Goal: Task Accomplishment & Management: Manage account settings

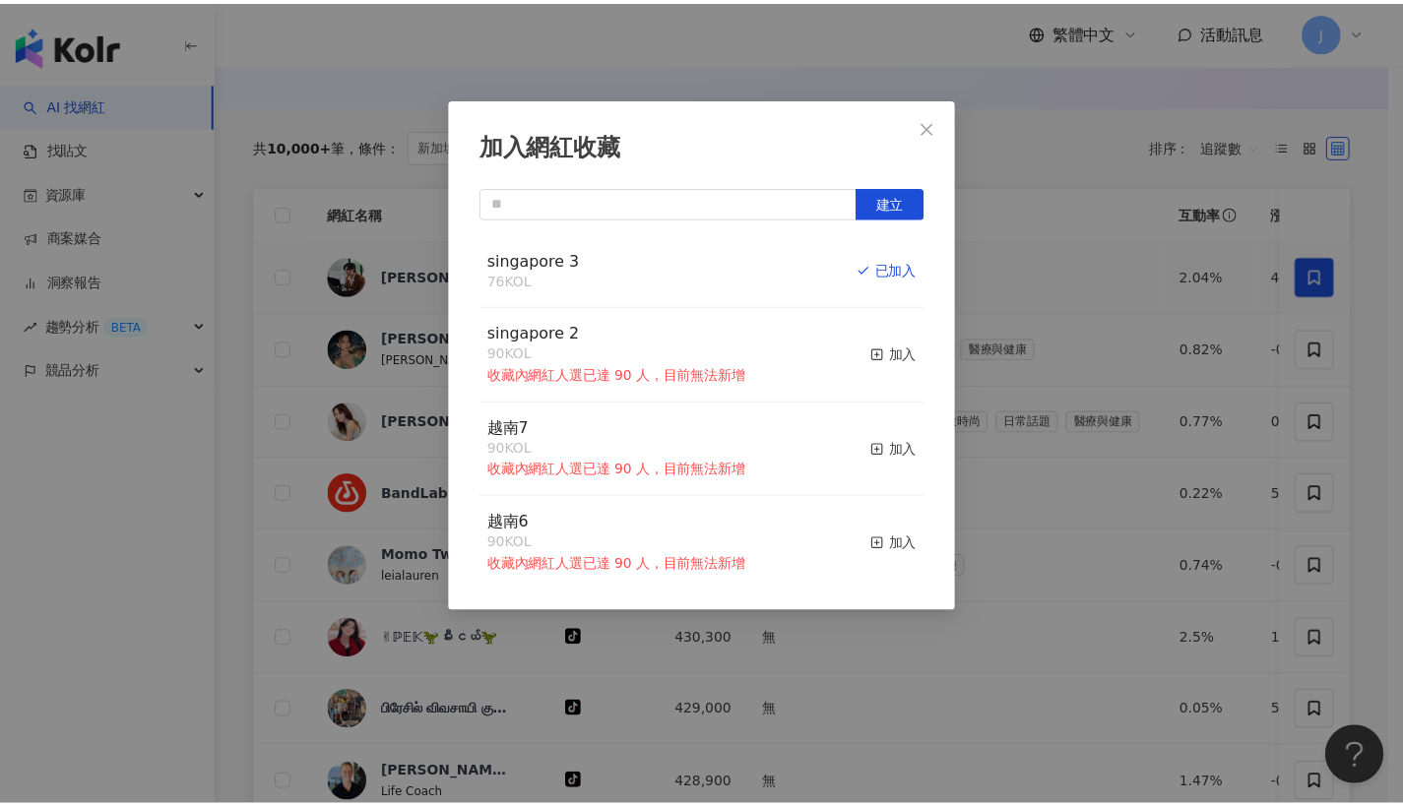
scroll to position [612, 0]
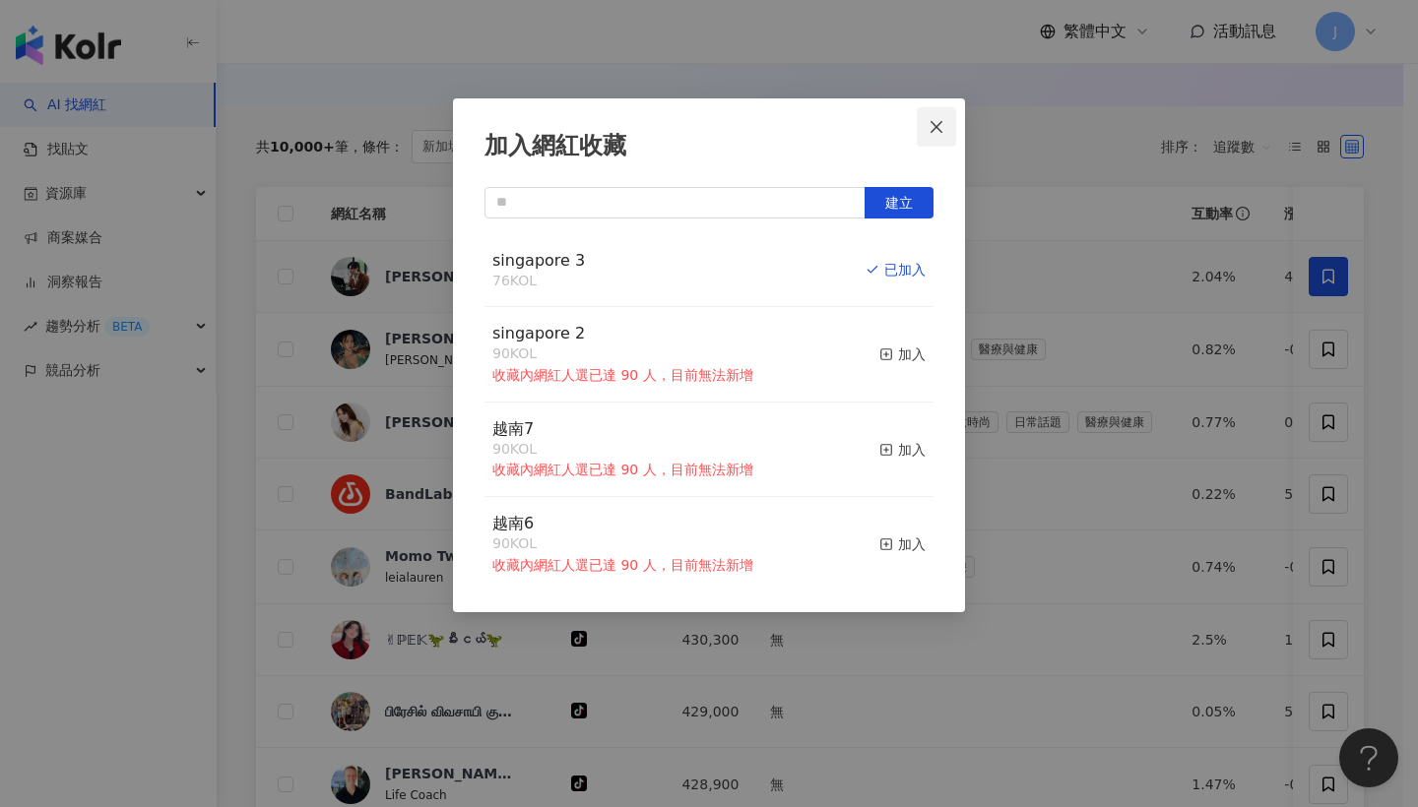
click at [952, 130] on span "Close" at bounding box center [936, 127] width 39 height 16
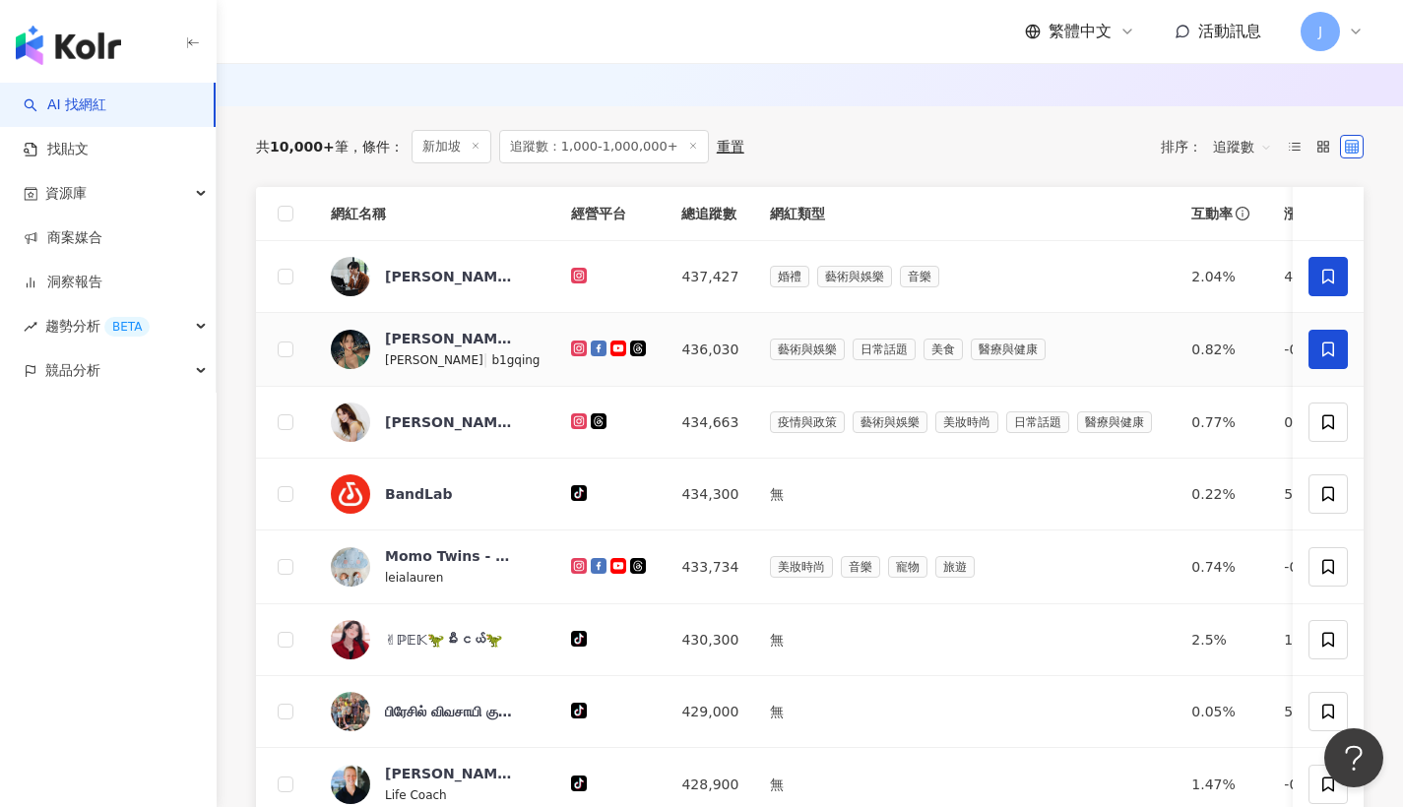
click at [1338, 369] on span at bounding box center [1327, 349] width 39 height 39
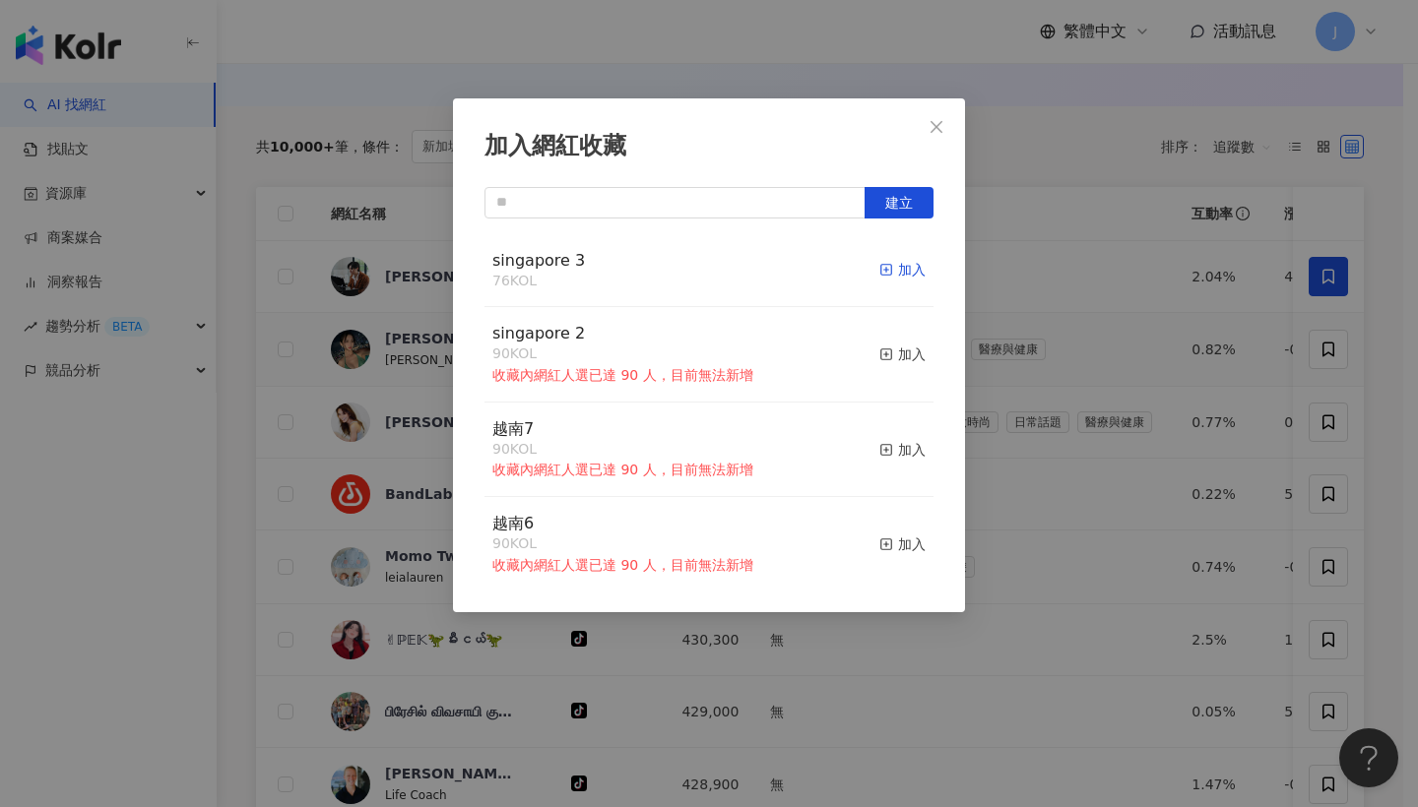
click at [903, 260] on div "加入" at bounding box center [902, 270] width 46 height 22
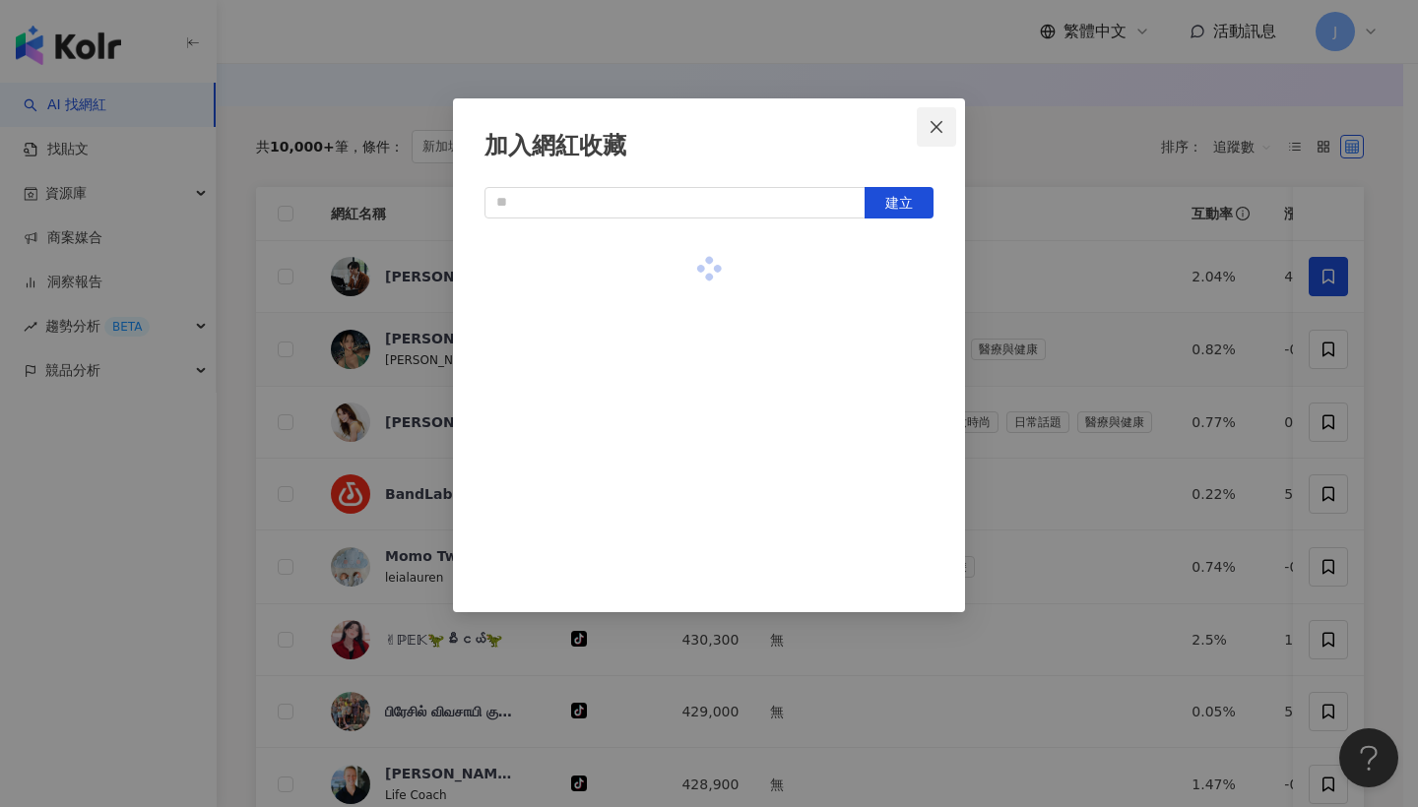
click at [943, 127] on icon "close" at bounding box center [936, 127] width 16 height 16
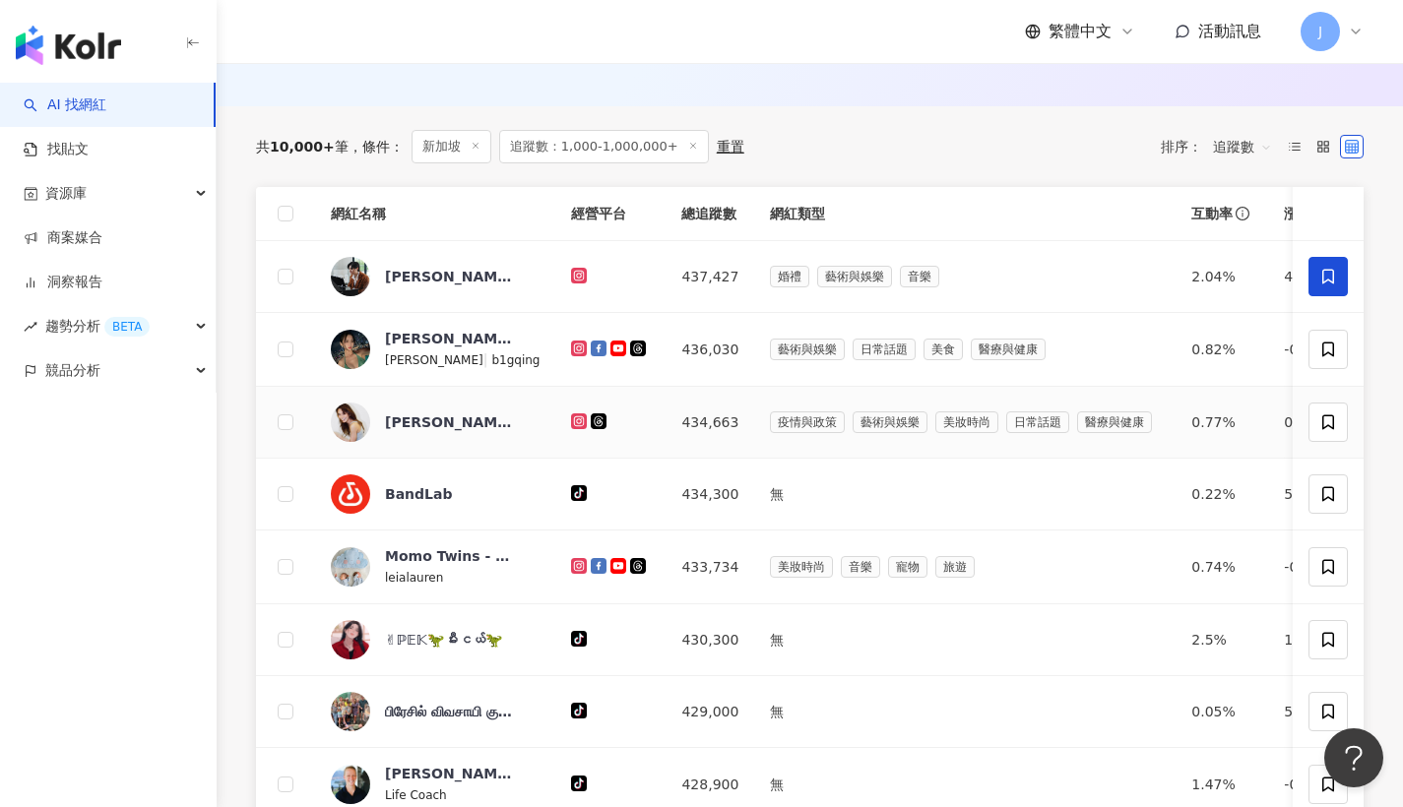
click at [1341, 455] on td at bounding box center [1328, 423] width 71 height 72
click at [1325, 423] on span at bounding box center [1327, 422] width 39 height 39
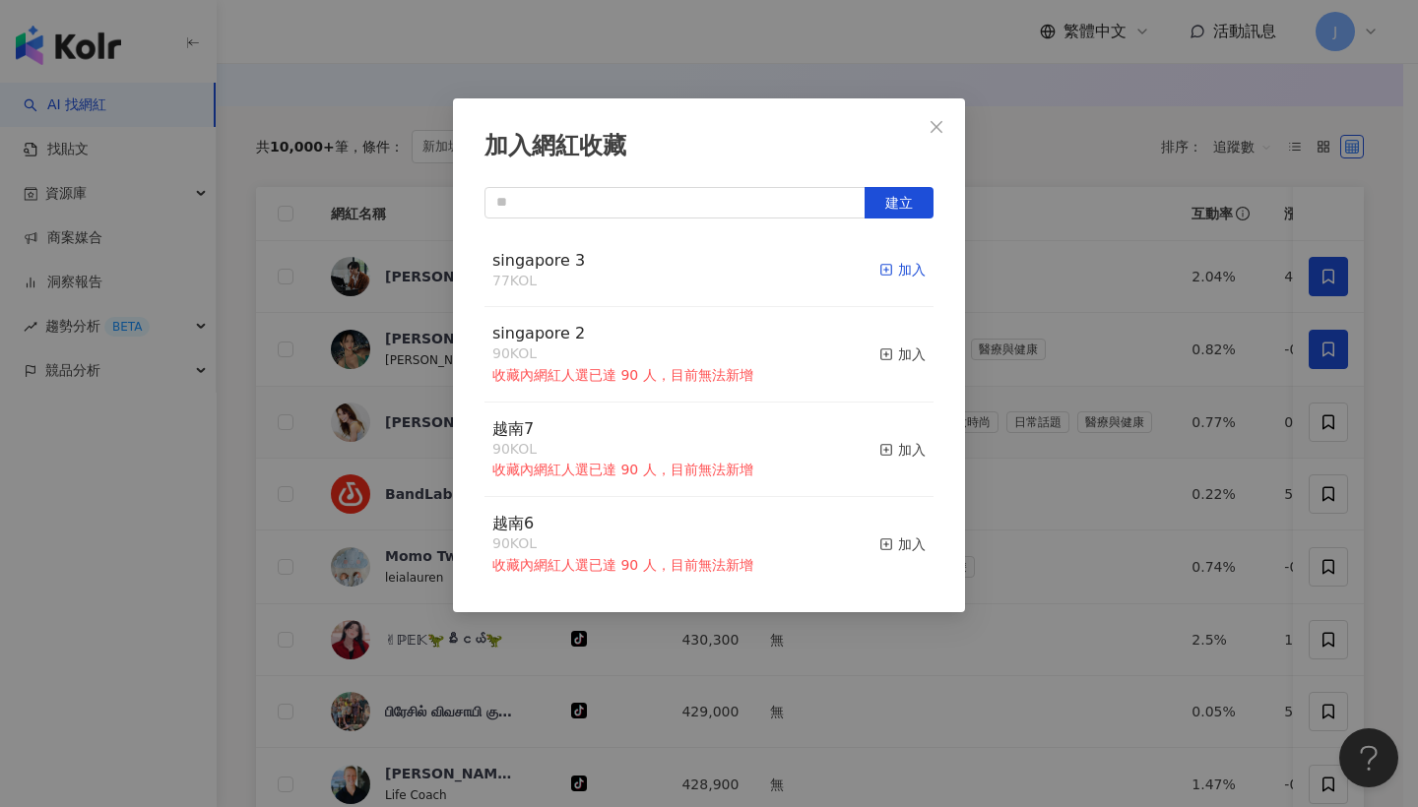
click at [910, 271] on div "加入" at bounding box center [902, 270] width 46 height 22
click at [935, 137] on button "Close" at bounding box center [936, 126] width 39 height 39
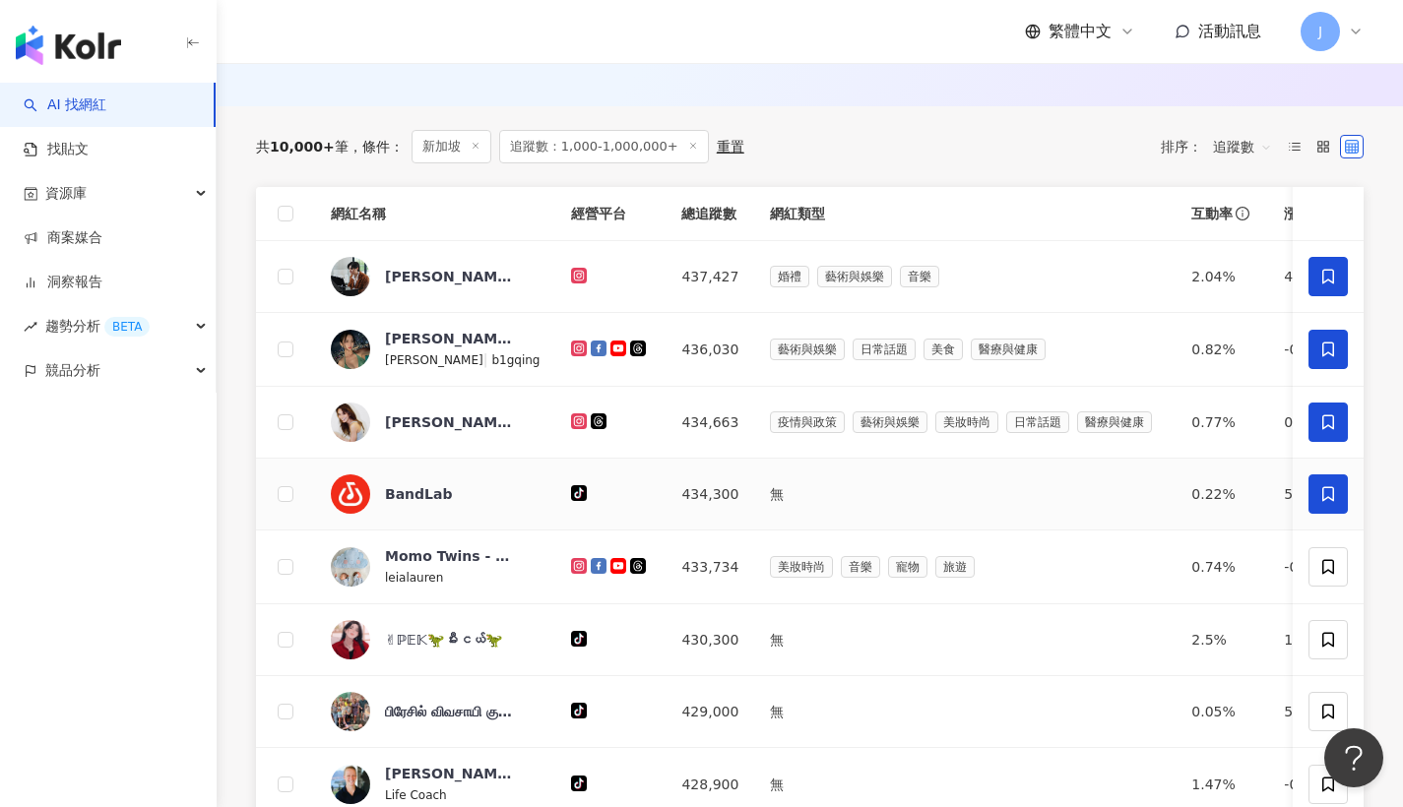
click at [1317, 506] on span at bounding box center [1327, 494] width 39 height 39
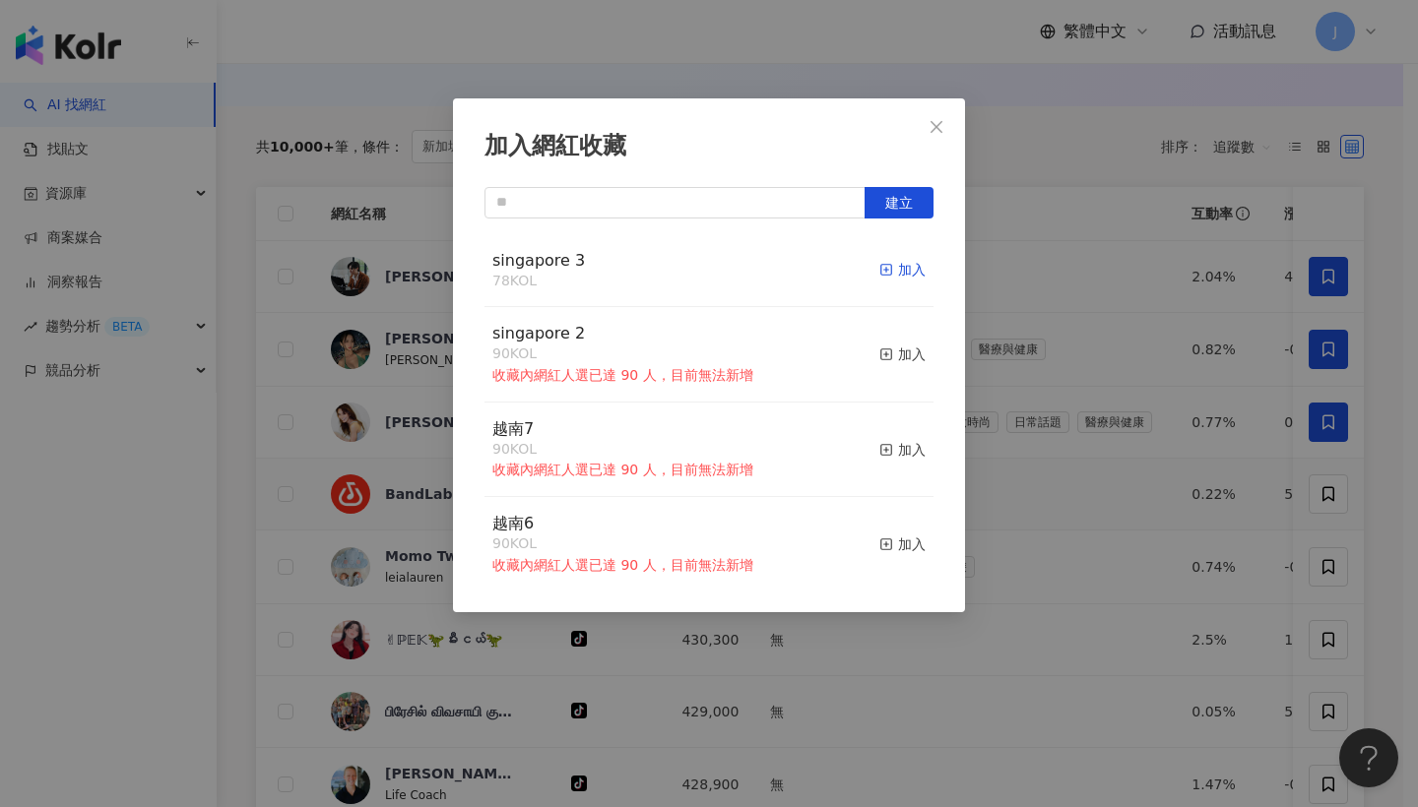
click at [889, 272] on div "加入" at bounding box center [902, 270] width 46 height 22
click at [926, 137] on button "Close" at bounding box center [936, 126] width 39 height 39
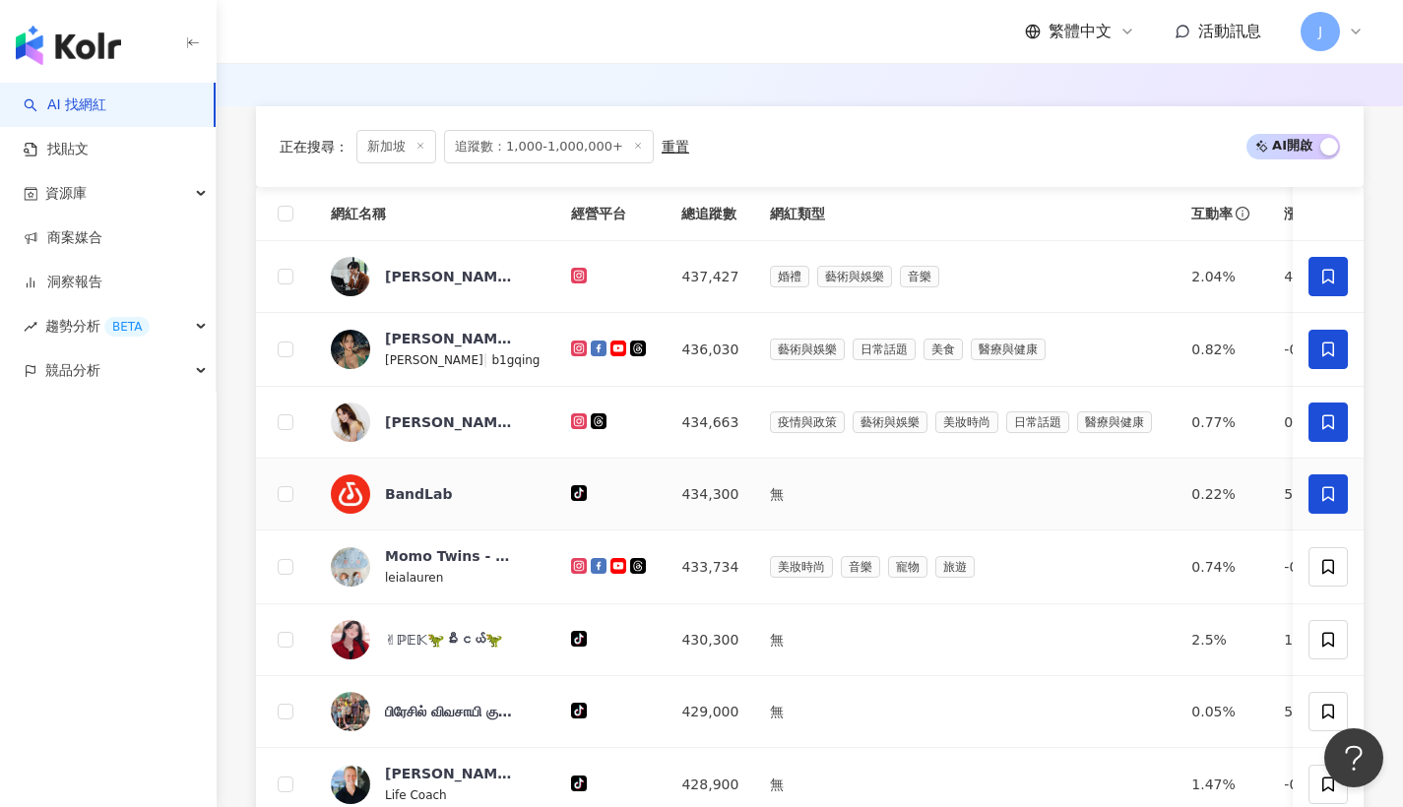
scroll to position [765, 0]
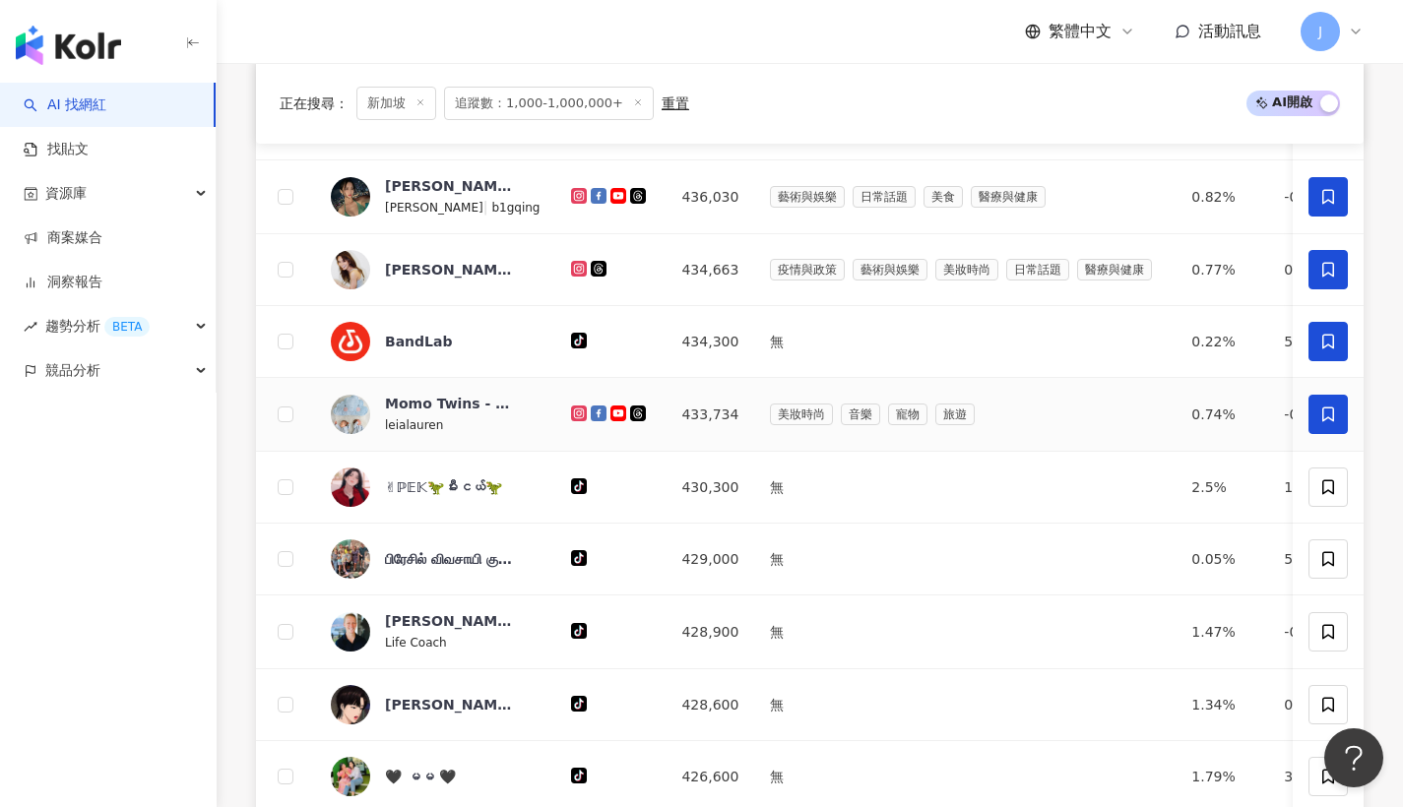
click at [1335, 423] on icon at bounding box center [1328, 415] width 18 height 18
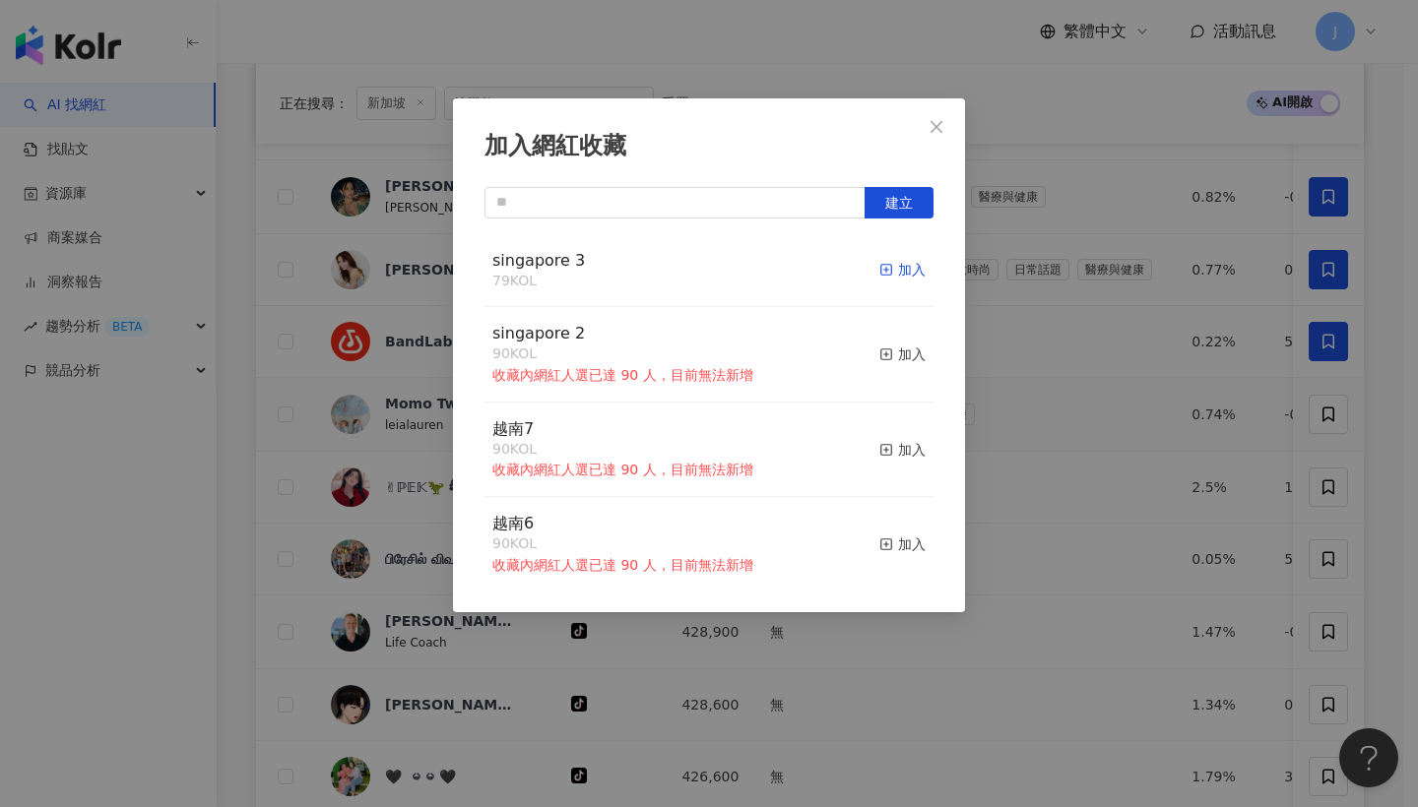
click at [908, 265] on div "加入" at bounding box center [902, 270] width 46 height 22
click at [944, 144] on button "Close" at bounding box center [936, 126] width 39 height 39
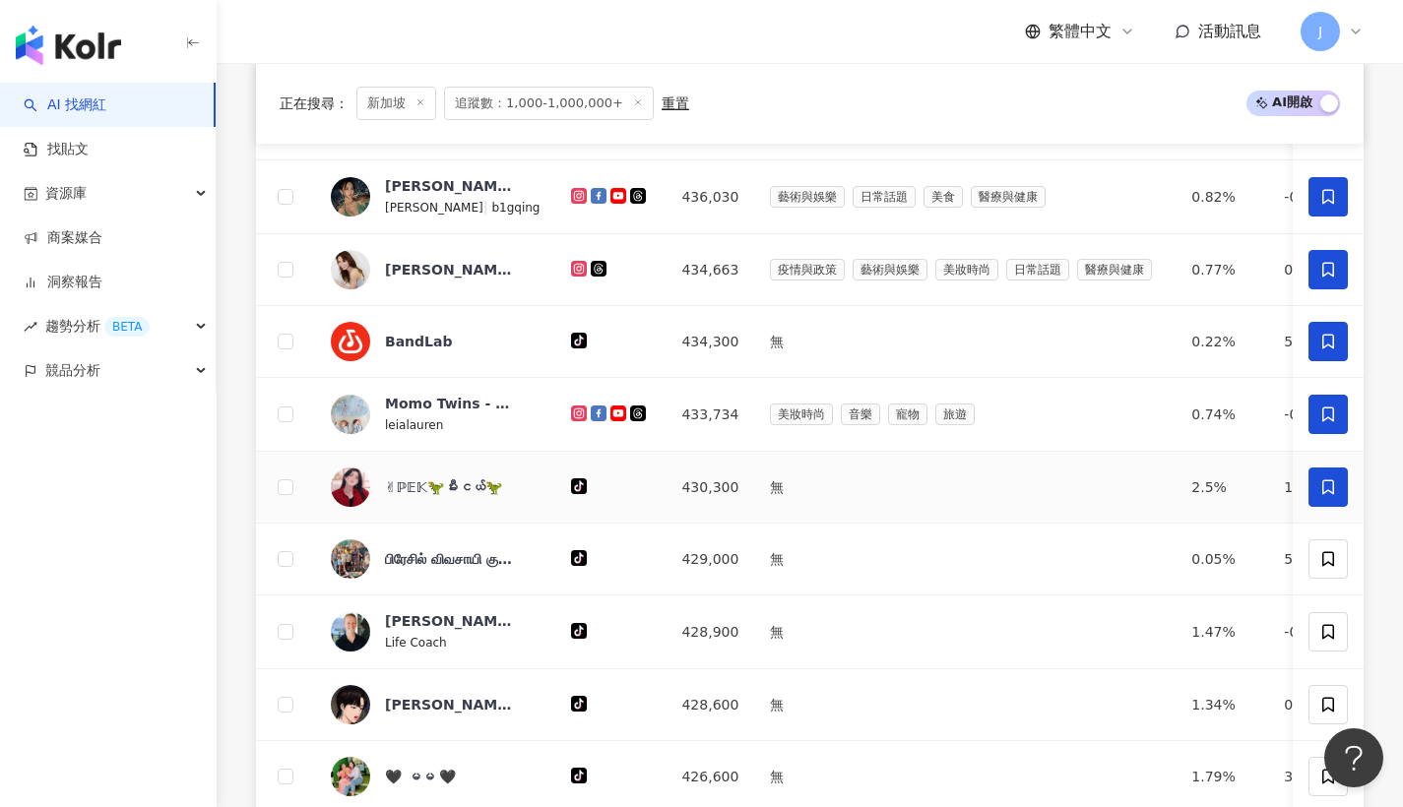
click at [1317, 502] on span at bounding box center [1327, 487] width 39 height 39
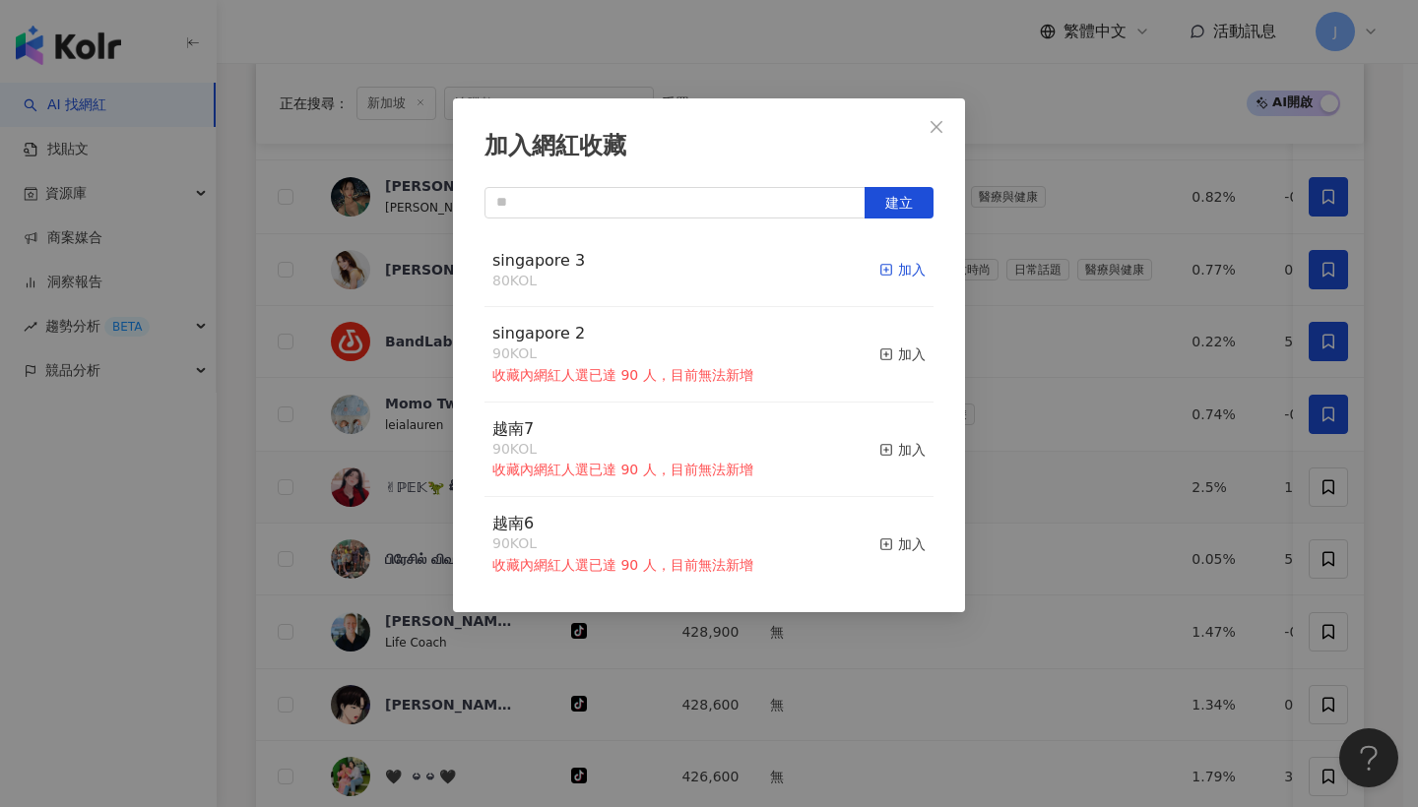
click at [900, 267] on div "加入" at bounding box center [902, 270] width 46 height 22
click at [934, 138] on button "Close" at bounding box center [936, 126] width 39 height 39
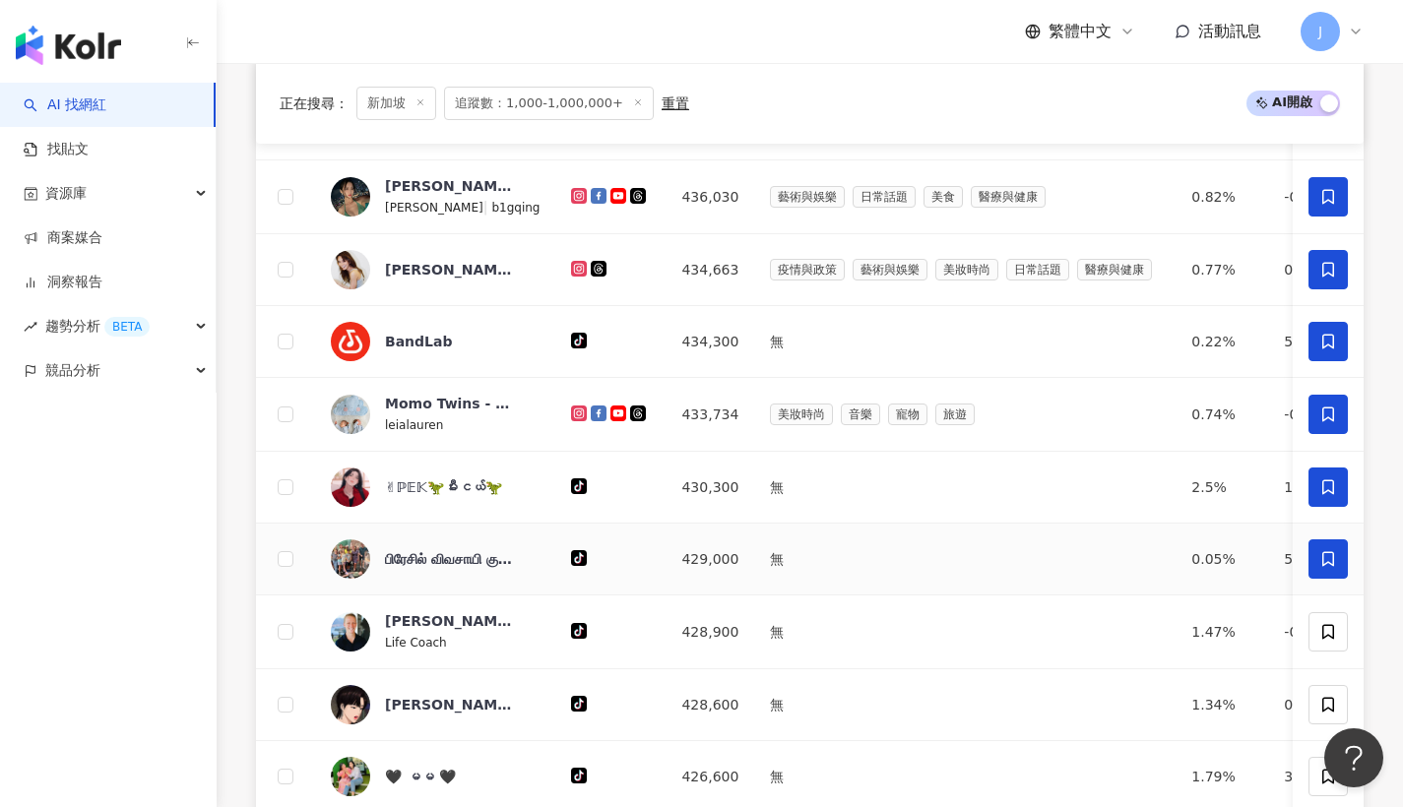
click at [1319, 568] on icon at bounding box center [1328, 559] width 18 height 18
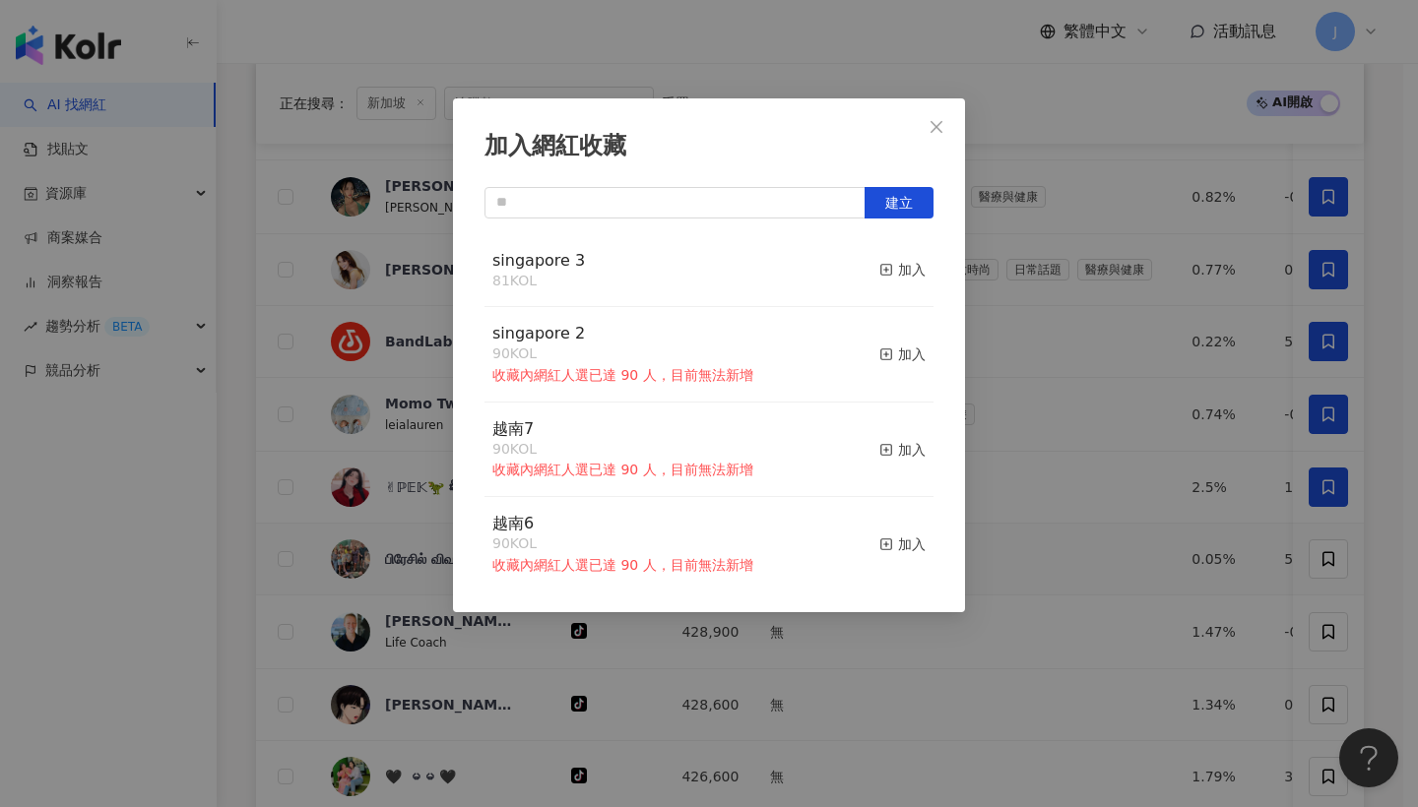
click at [904, 256] on button "加入" at bounding box center [902, 270] width 46 height 41
click at [933, 147] on div "加入網紅收藏 建立 singapore 3 82 KOL 已加入 singapore 2 90 KOL 收藏內網紅人選已達 90 人，目前無法新增 加入 越南…" at bounding box center [709, 355] width 512 height 514
click at [940, 126] on icon "close" at bounding box center [936, 127] width 16 height 16
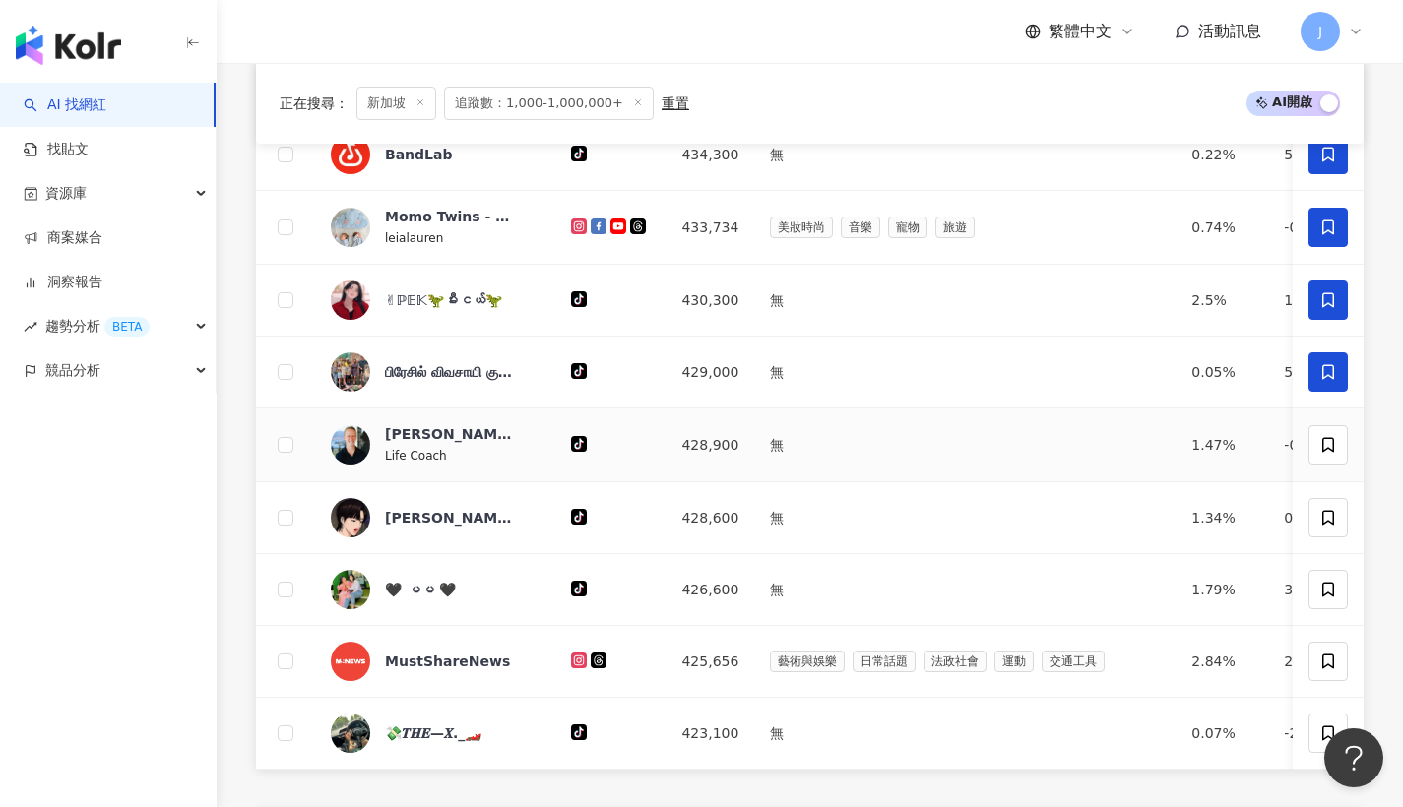
scroll to position [1085, 0]
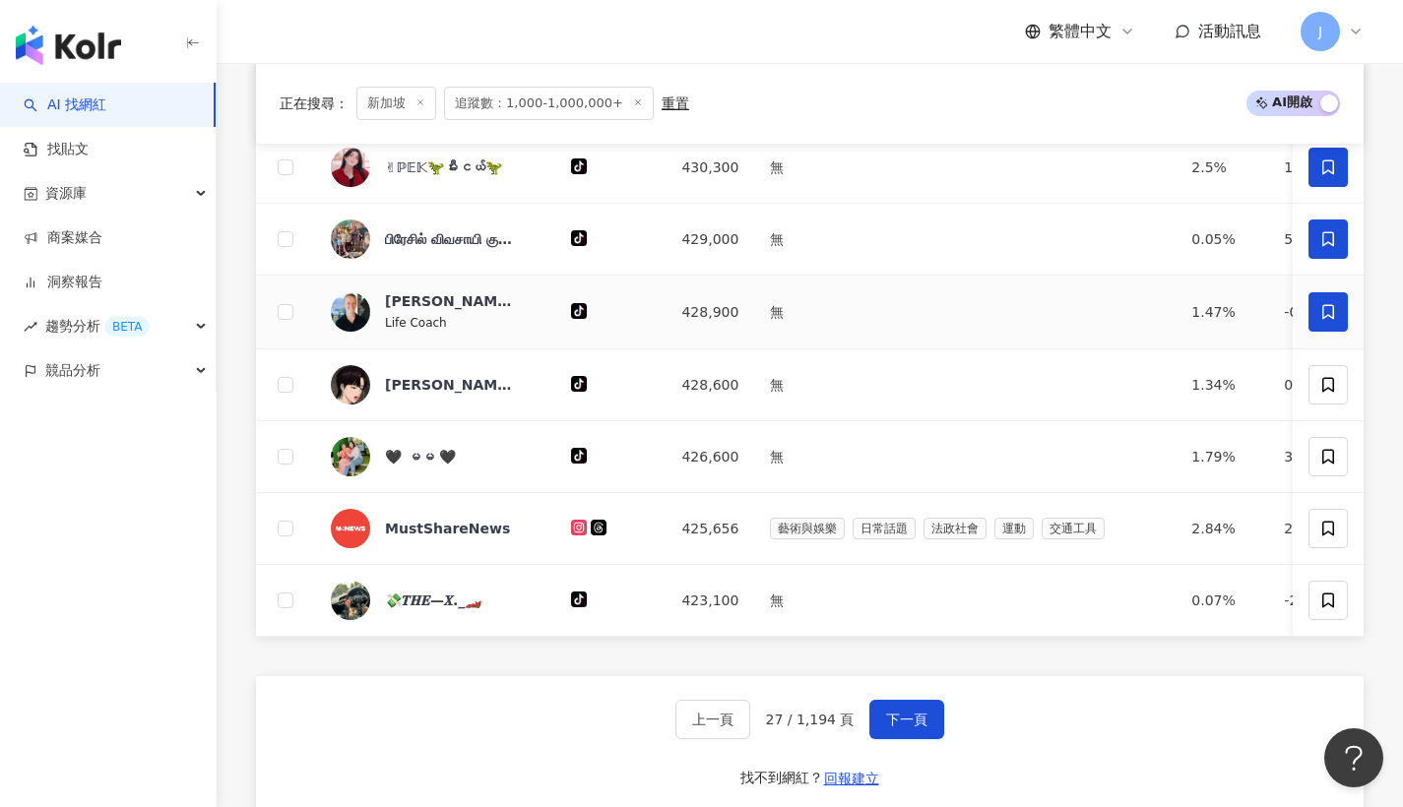
click at [1333, 319] on icon at bounding box center [1328, 311] width 12 height 15
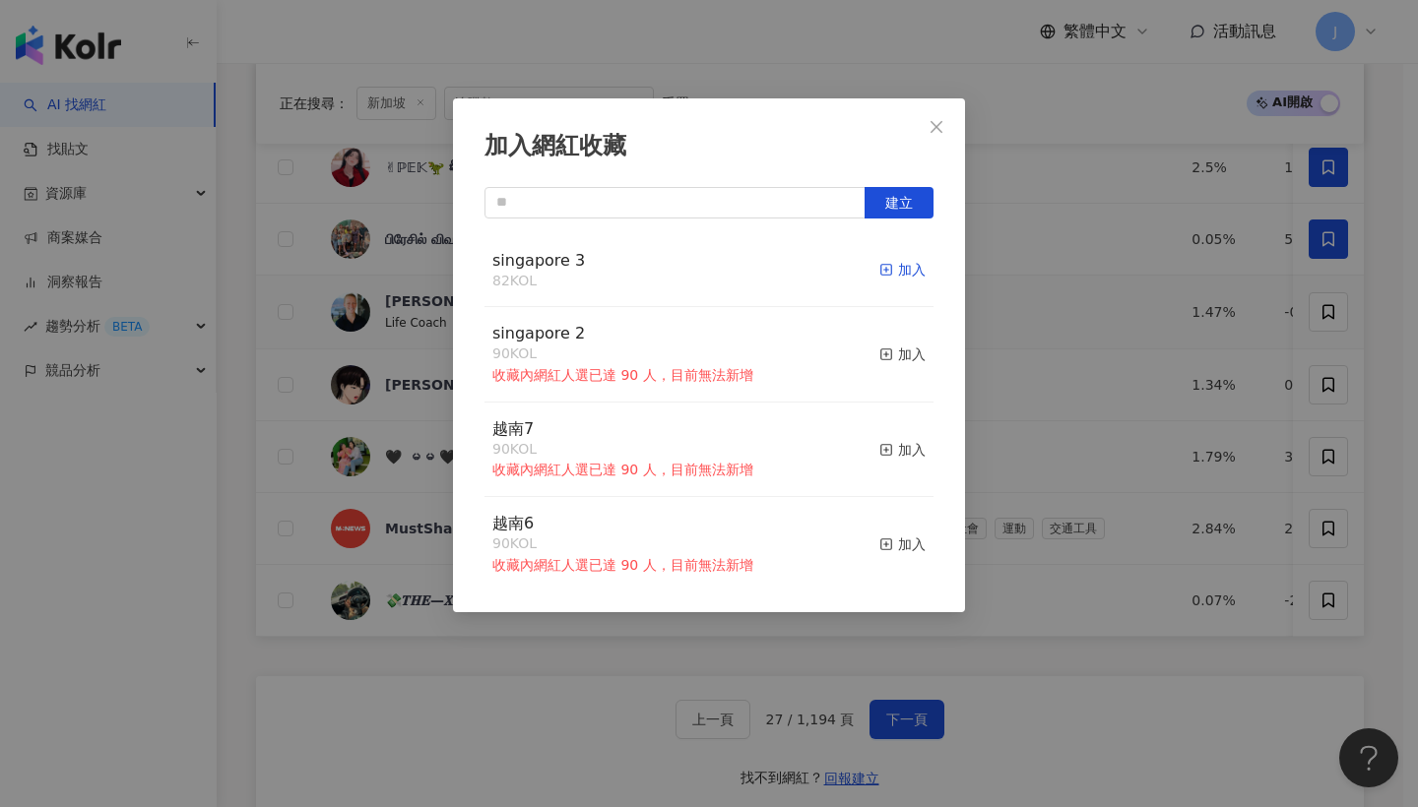
click at [889, 275] on div "加入" at bounding box center [902, 270] width 46 height 22
click at [930, 146] on button "Close" at bounding box center [936, 126] width 39 height 39
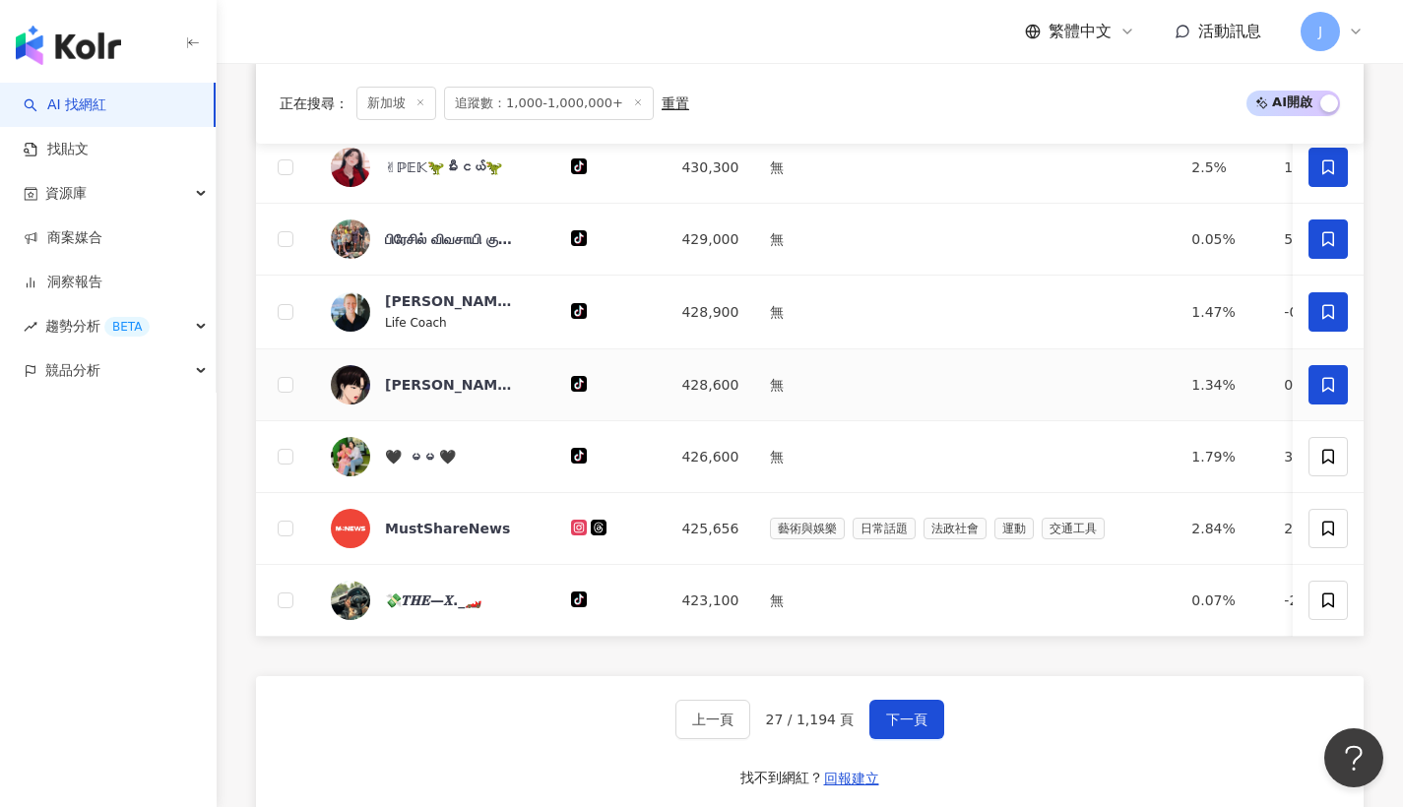
click at [1328, 394] on icon at bounding box center [1328, 385] width 18 height 18
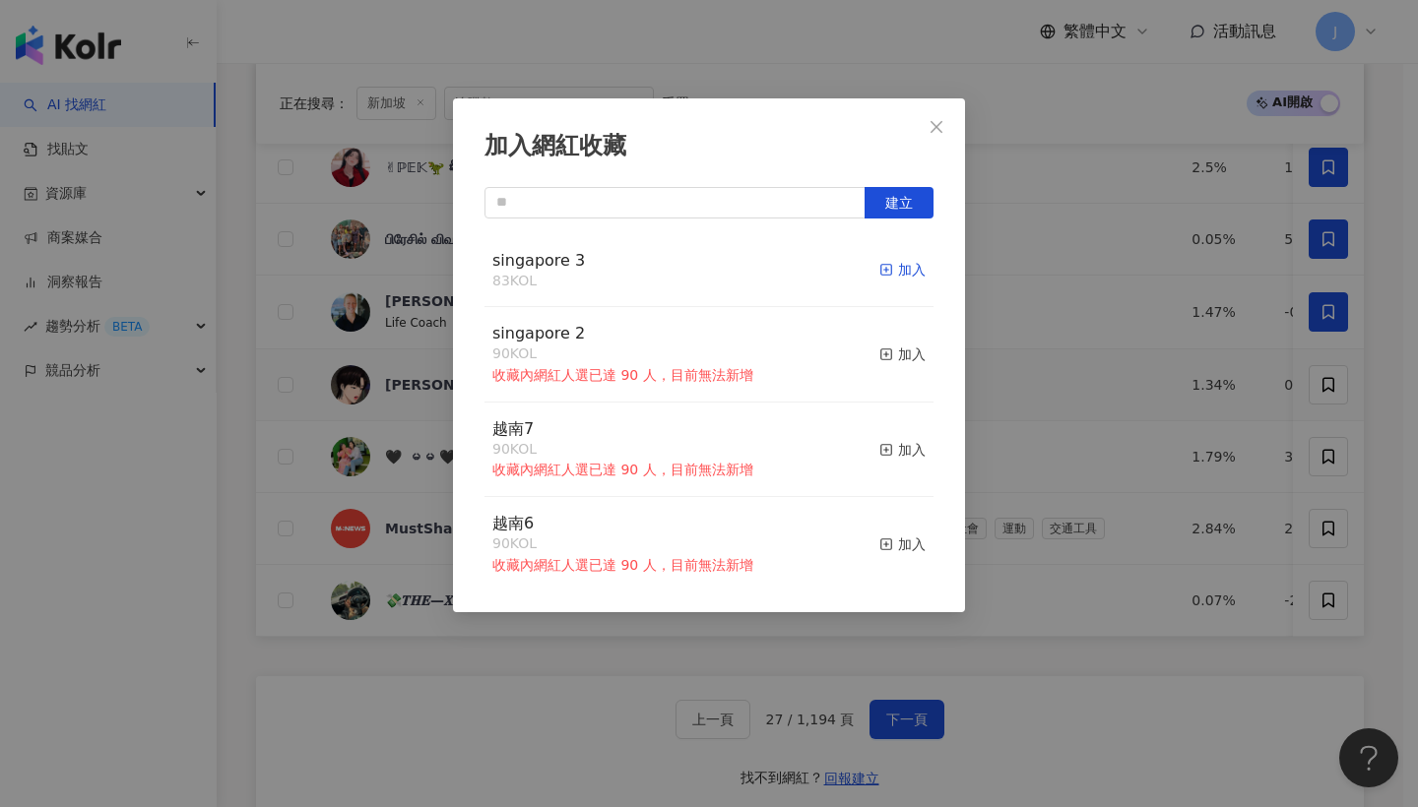
click at [885, 269] on div "加入" at bounding box center [902, 270] width 46 height 22
click at [930, 144] on button "Close" at bounding box center [936, 126] width 39 height 39
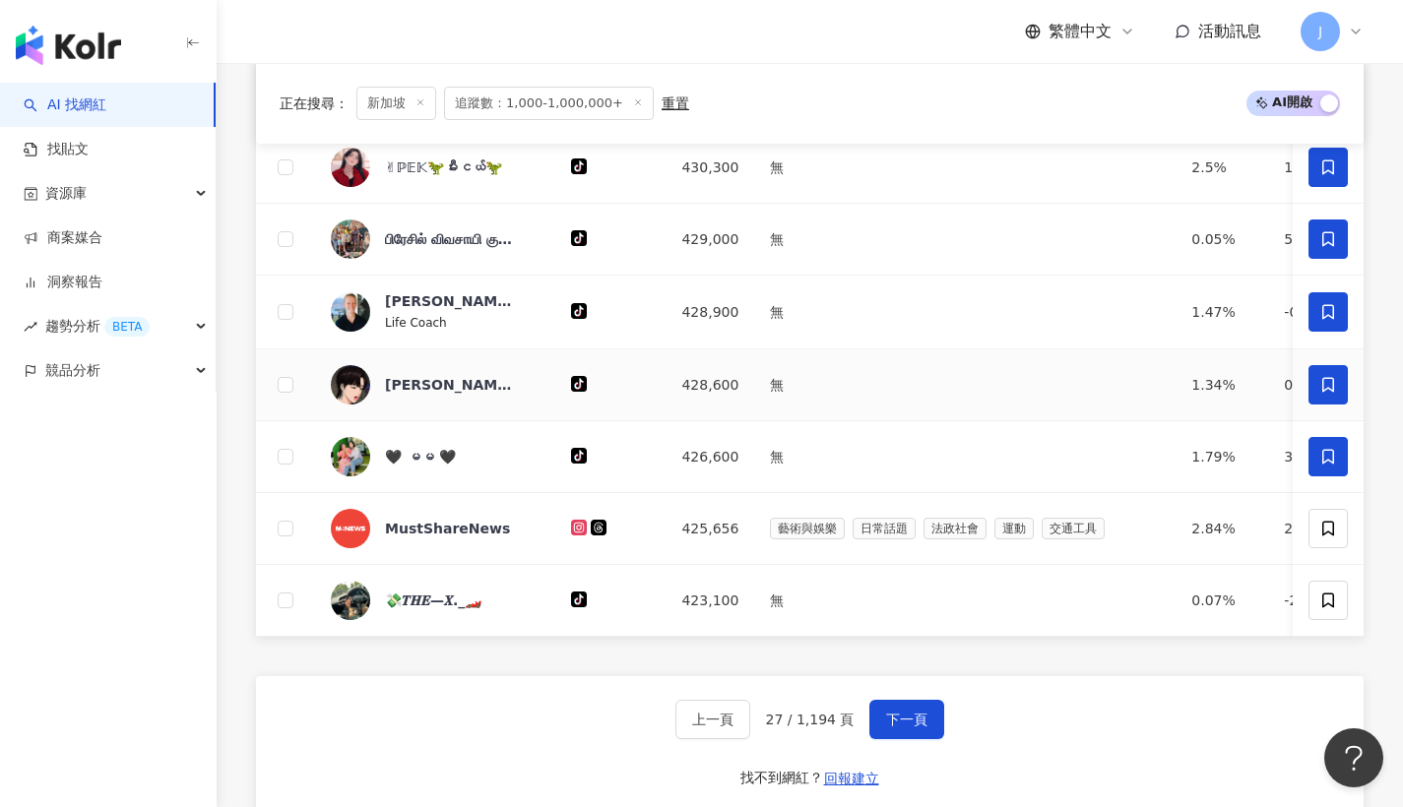
click at [1343, 462] on span at bounding box center [1327, 456] width 39 height 39
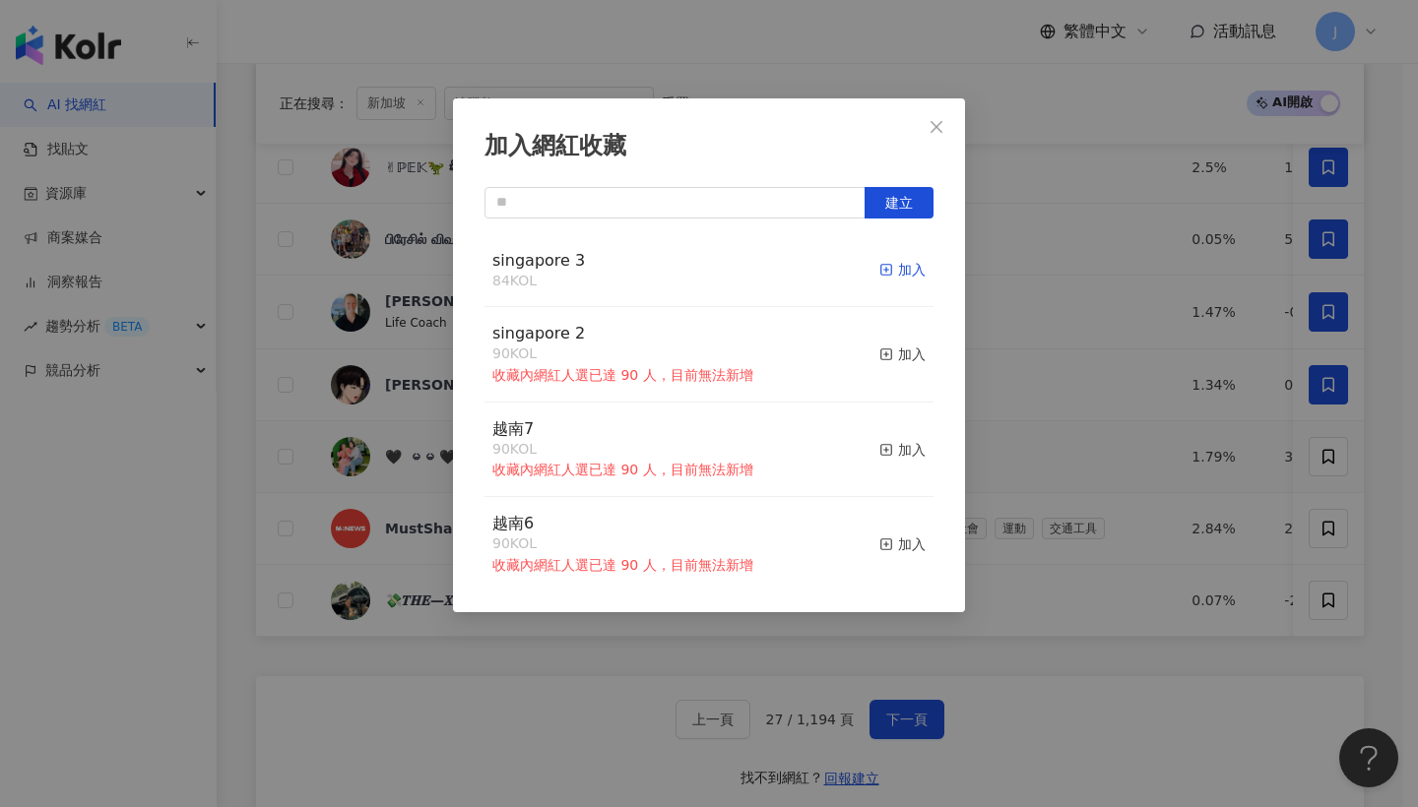
click at [901, 274] on div "加入" at bounding box center [902, 270] width 46 height 22
click at [931, 135] on button "Close" at bounding box center [936, 126] width 39 height 39
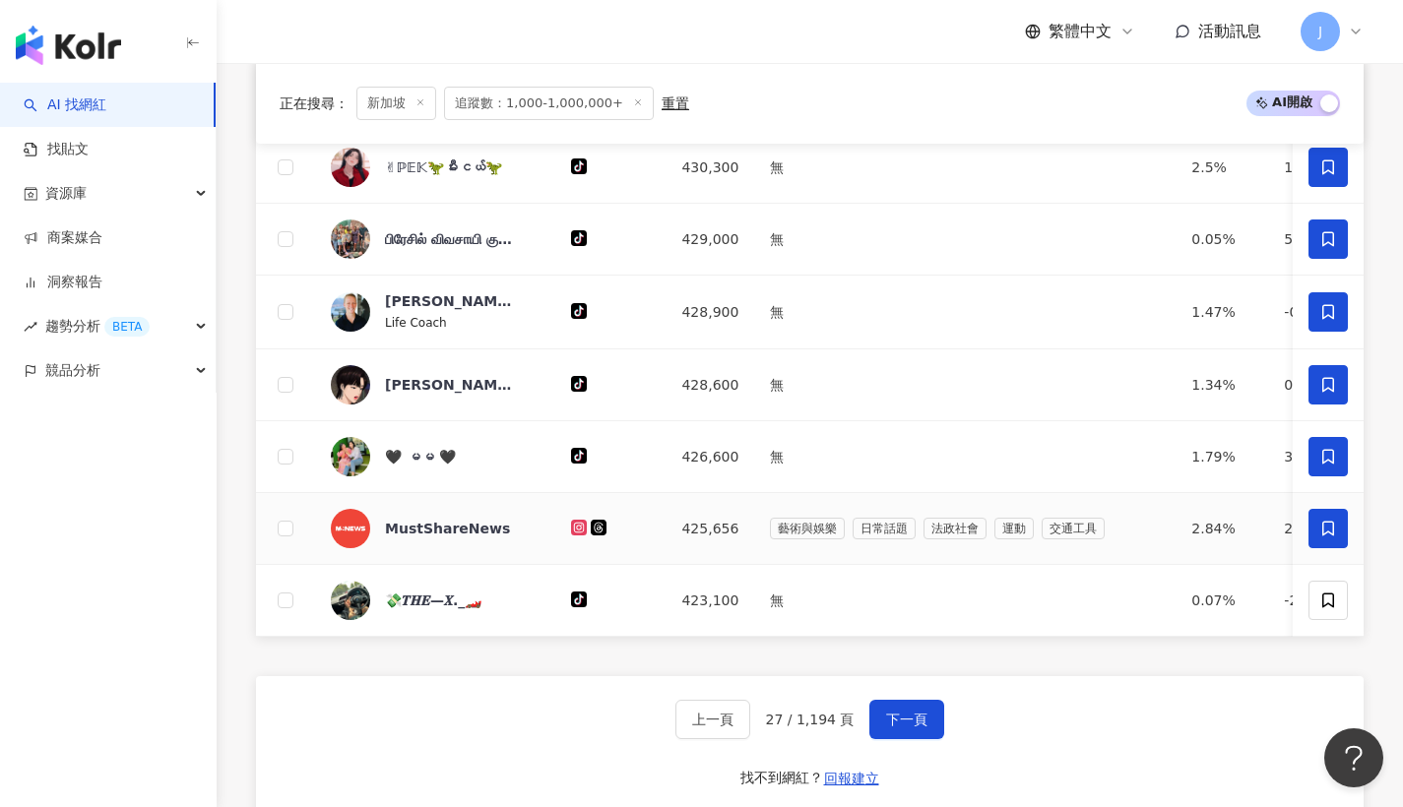
click at [1332, 538] on icon at bounding box center [1328, 529] width 18 height 18
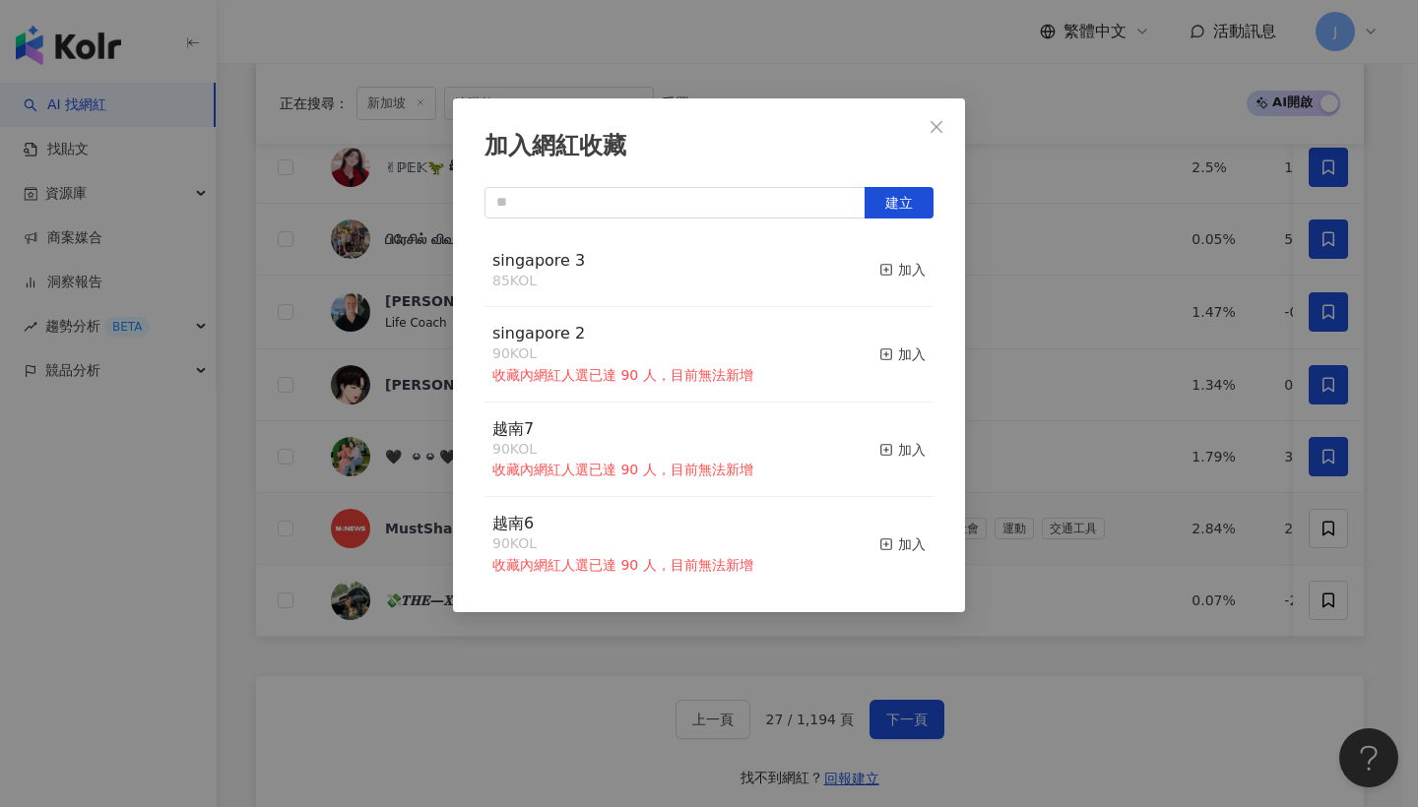
drag, startPoint x: 905, startPoint y: 262, endPoint x: 961, endPoint y: 132, distance: 141.5
click at [904, 261] on div "加入" at bounding box center [902, 270] width 46 height 22
click at [947, 121] on span "Close" at bounding box center [936, 127] width 39 height 16
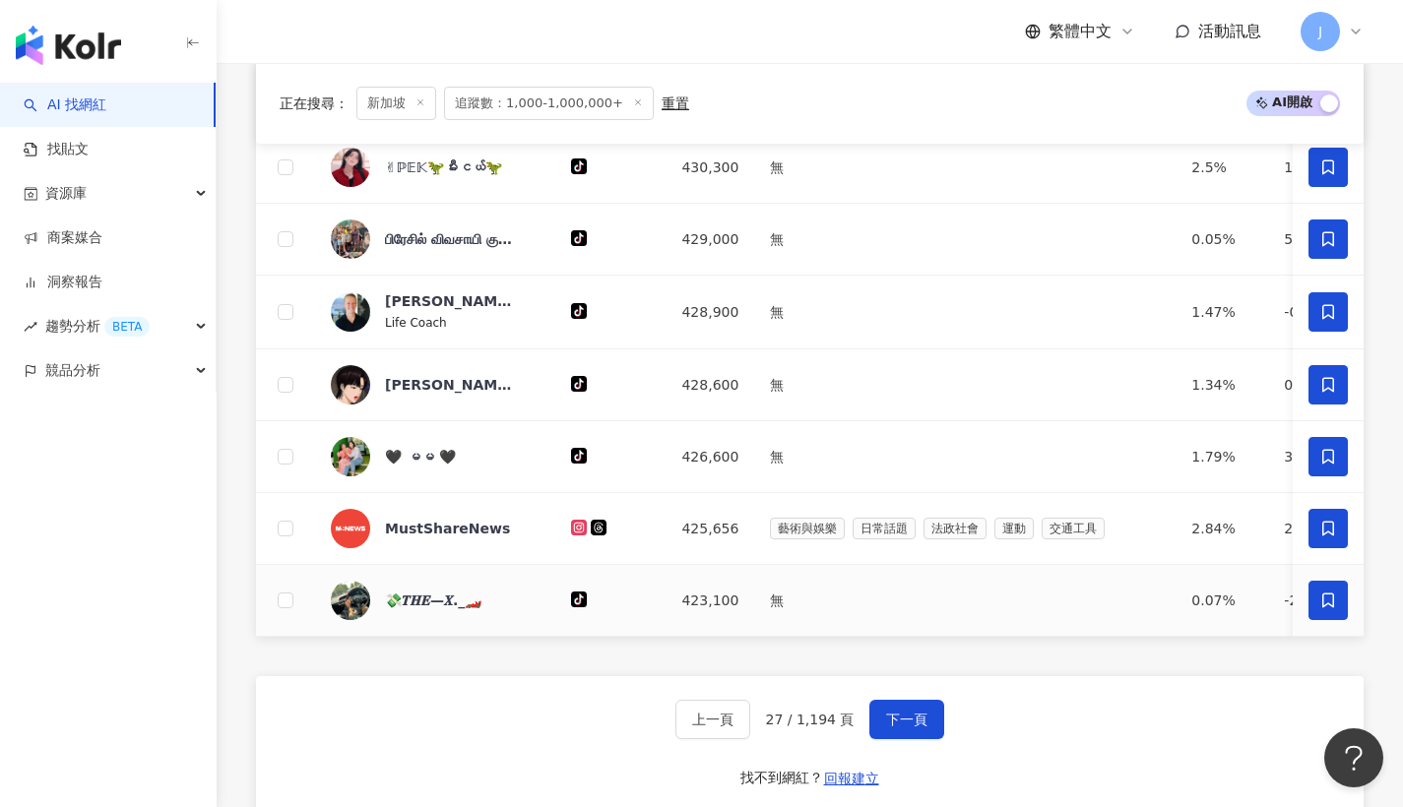
click at [1310, 620] on span at bounding box center [1327, 600] width 39 height 39
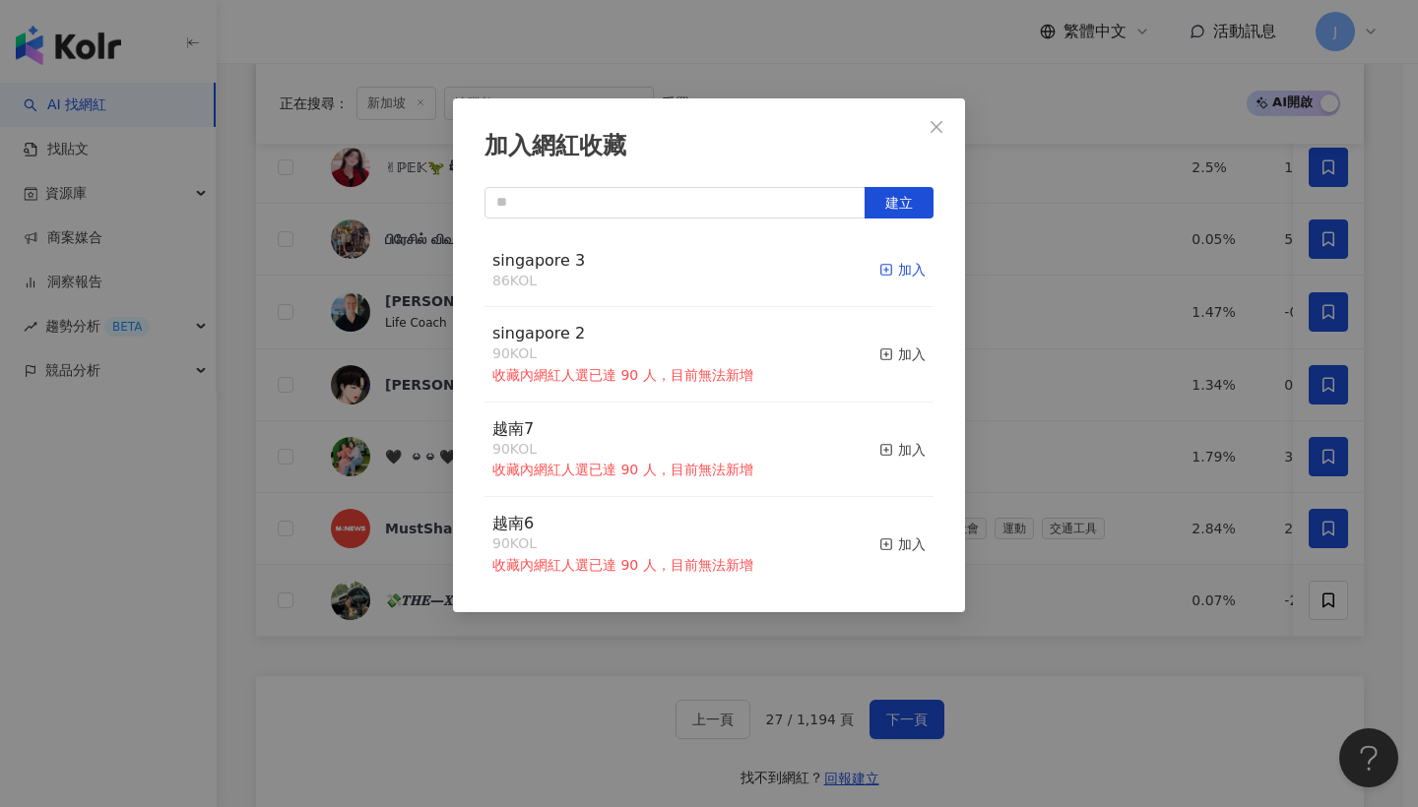
click at [906, 280] on div "加入" at bounding box center [902, 270] width 46 height 22
click at [934, 125] on icon "close" at bounding box center [936, 126] width 12 height 12
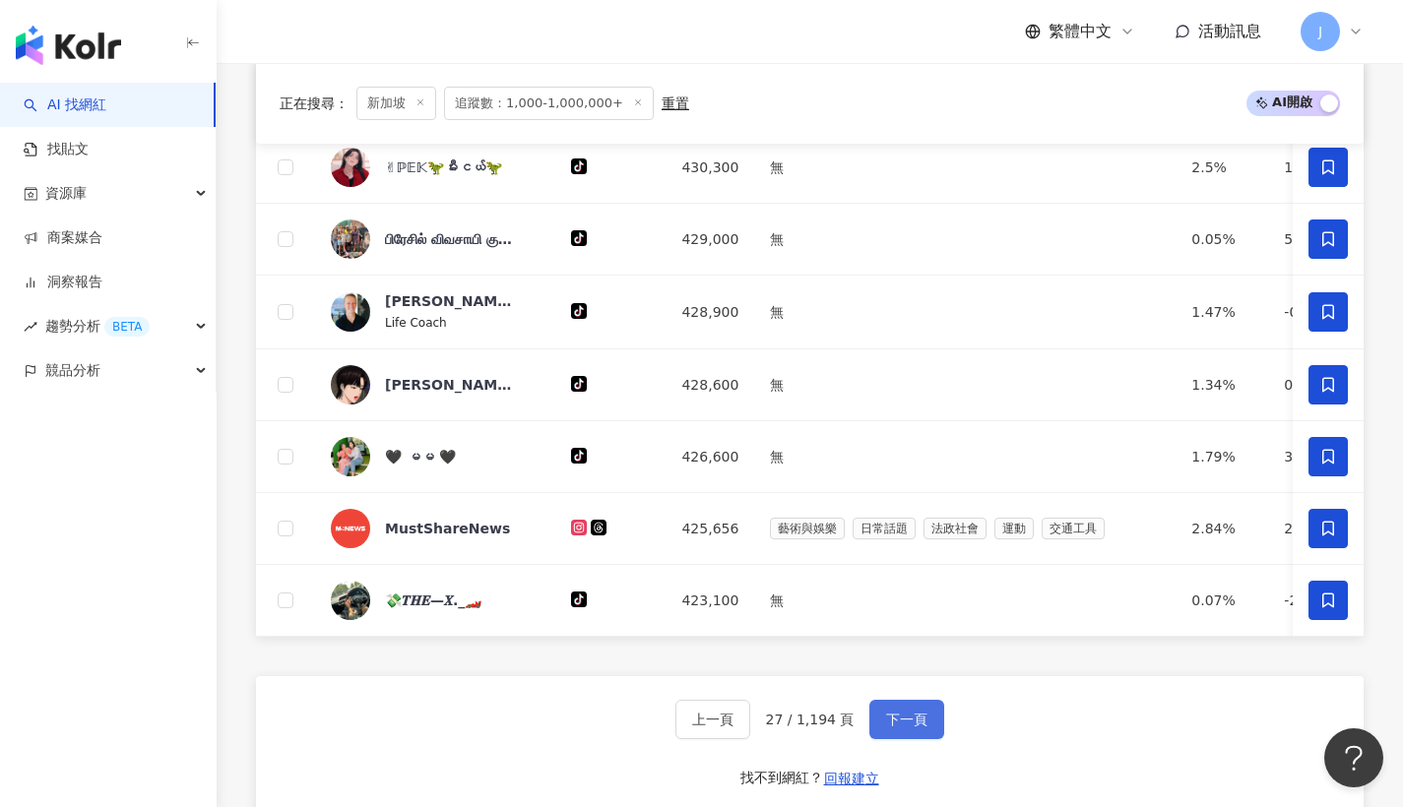
click at [899, 728] on span "下一頁" at bounding box center [906, 720] width 41 height 16
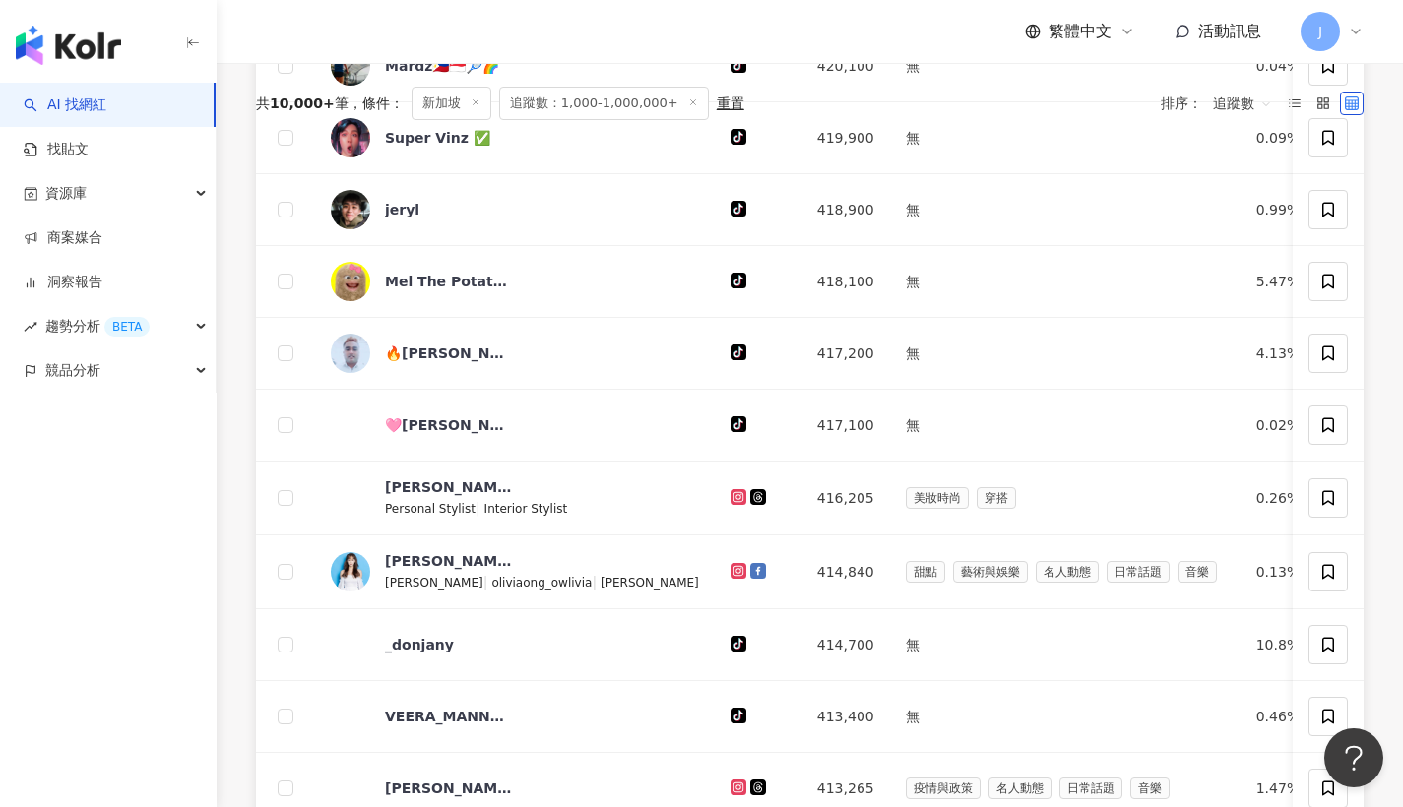
scroll to position [477, 0]
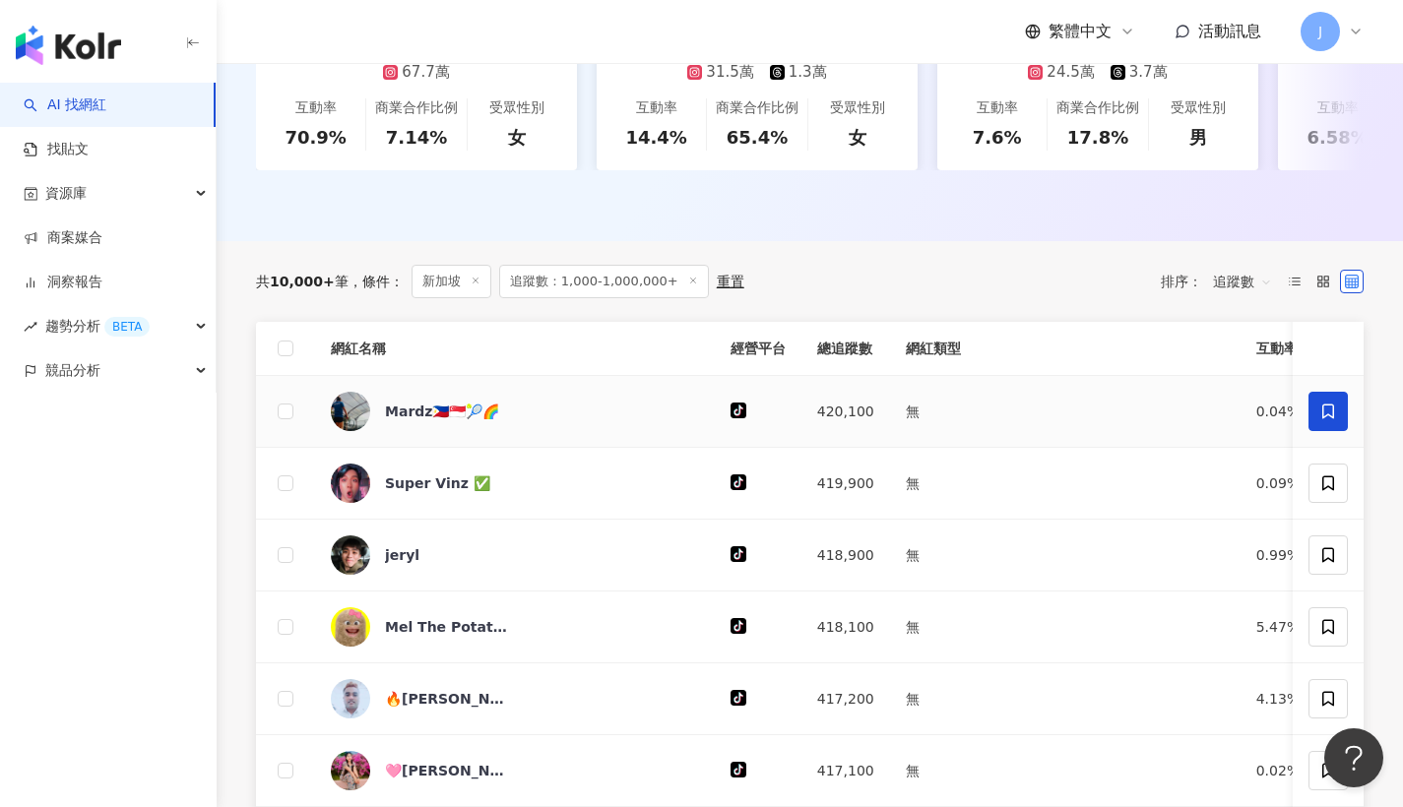
click at [1310, 422] on span at bounding box center [1327, 411] width 39 height 39
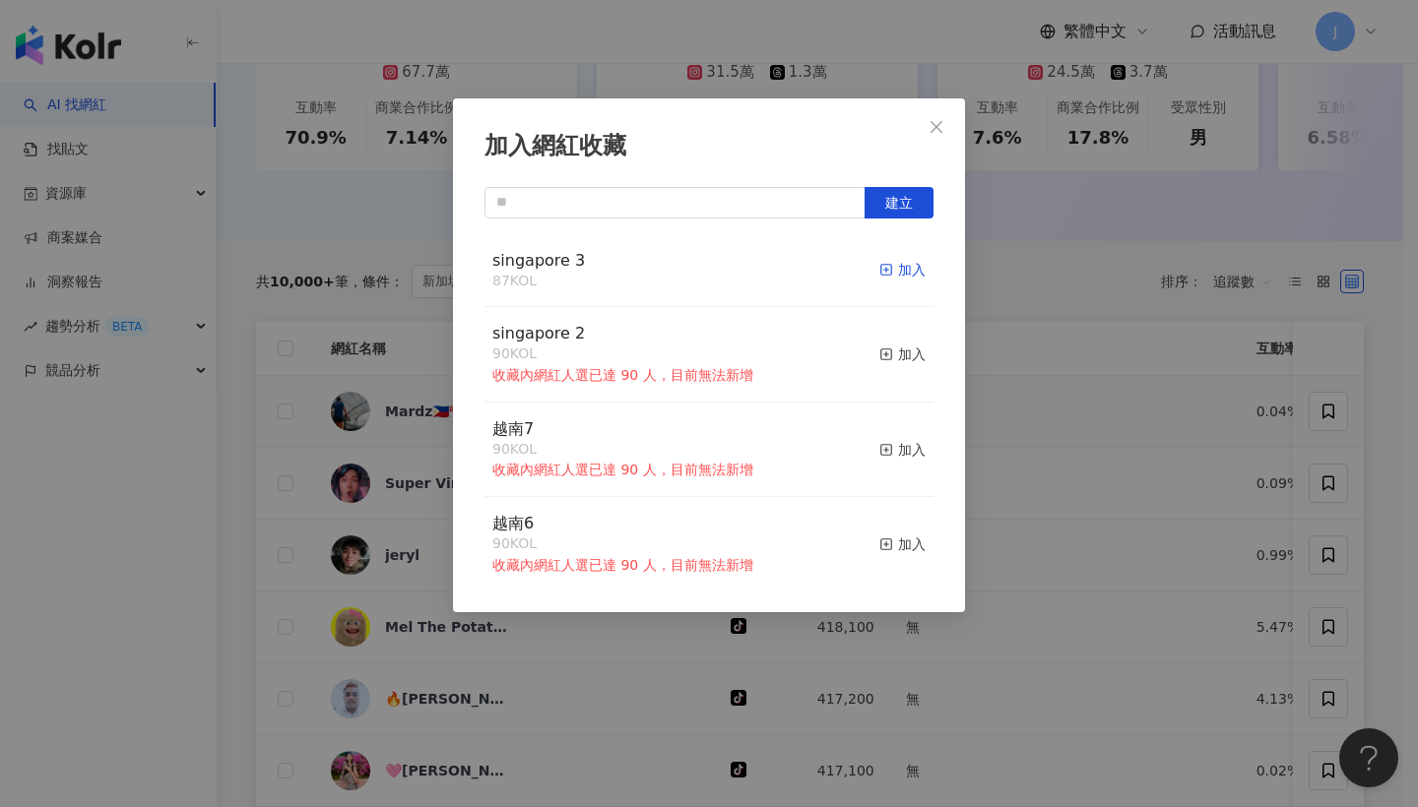
click at [902, 271] on div "加入" at bounding box center [902, 270] width 46 height 22
click at [941, 134] on icon "close" at bounding box center [936, 127] width 16 height 16
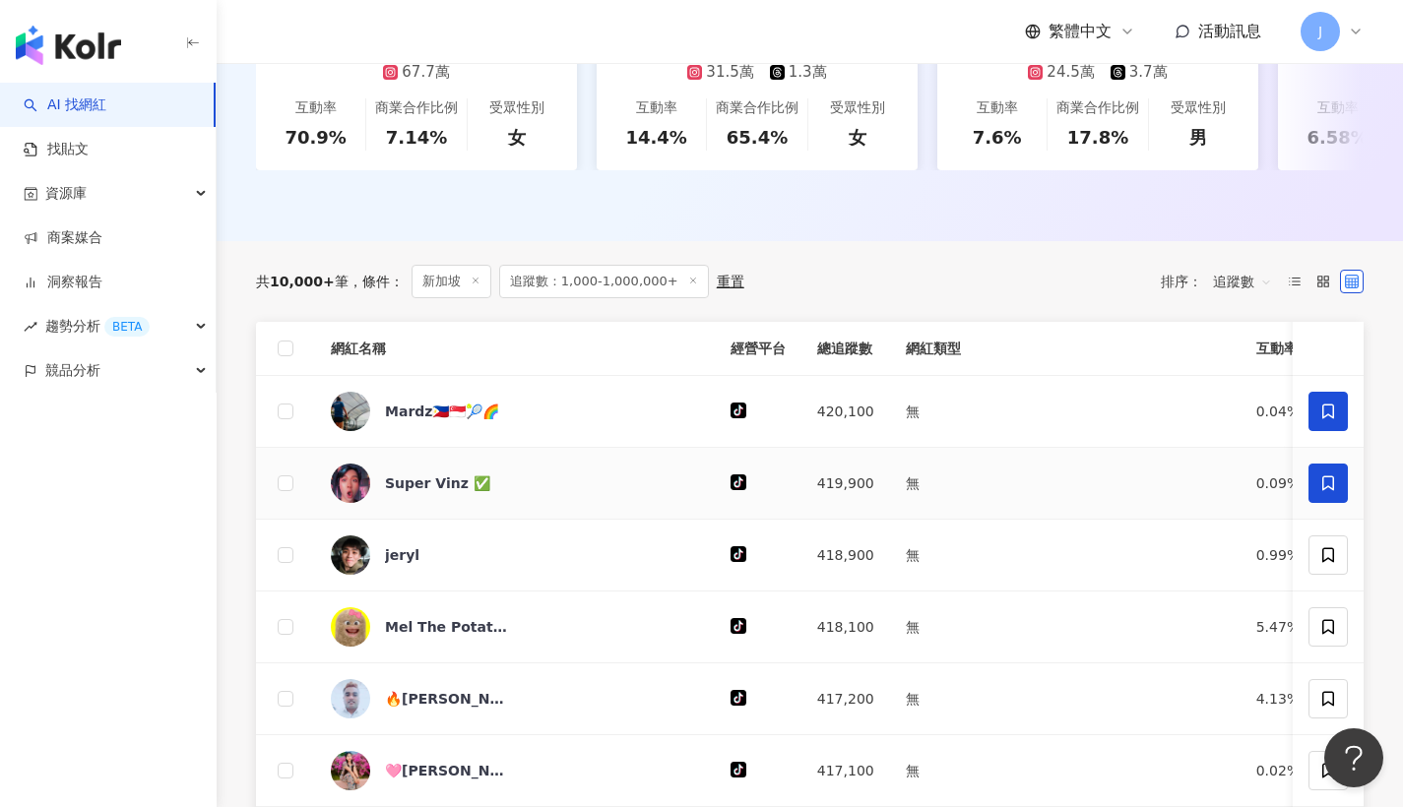
click at [1332, 484] on span at bounding box center [1327, 483] width 39 height 39
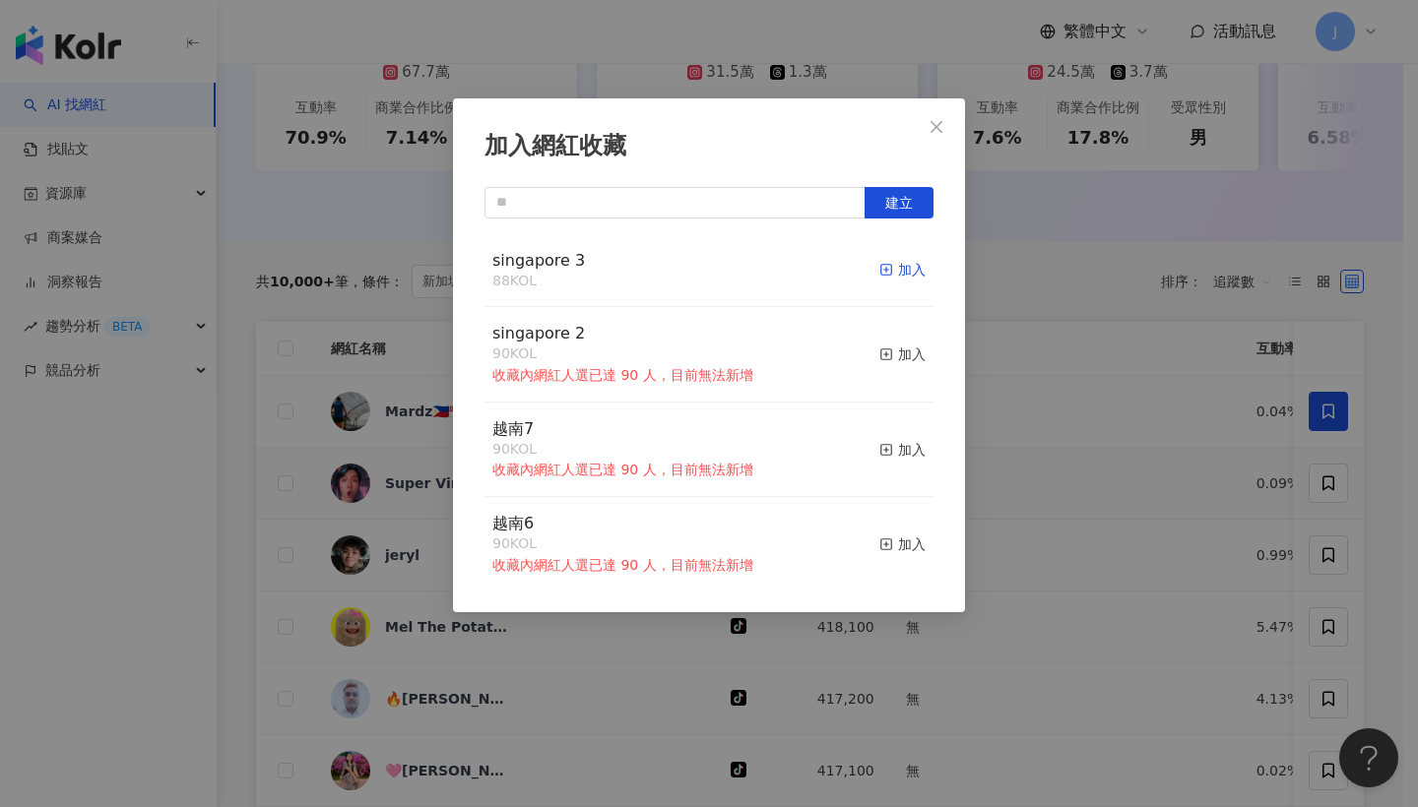
click at [896, 271] on div "加入" at bounding box center [902, 270] width 46 height 22
click at [950, 134] on span "Close" at bounding box center [936, 127] width 39 height 16
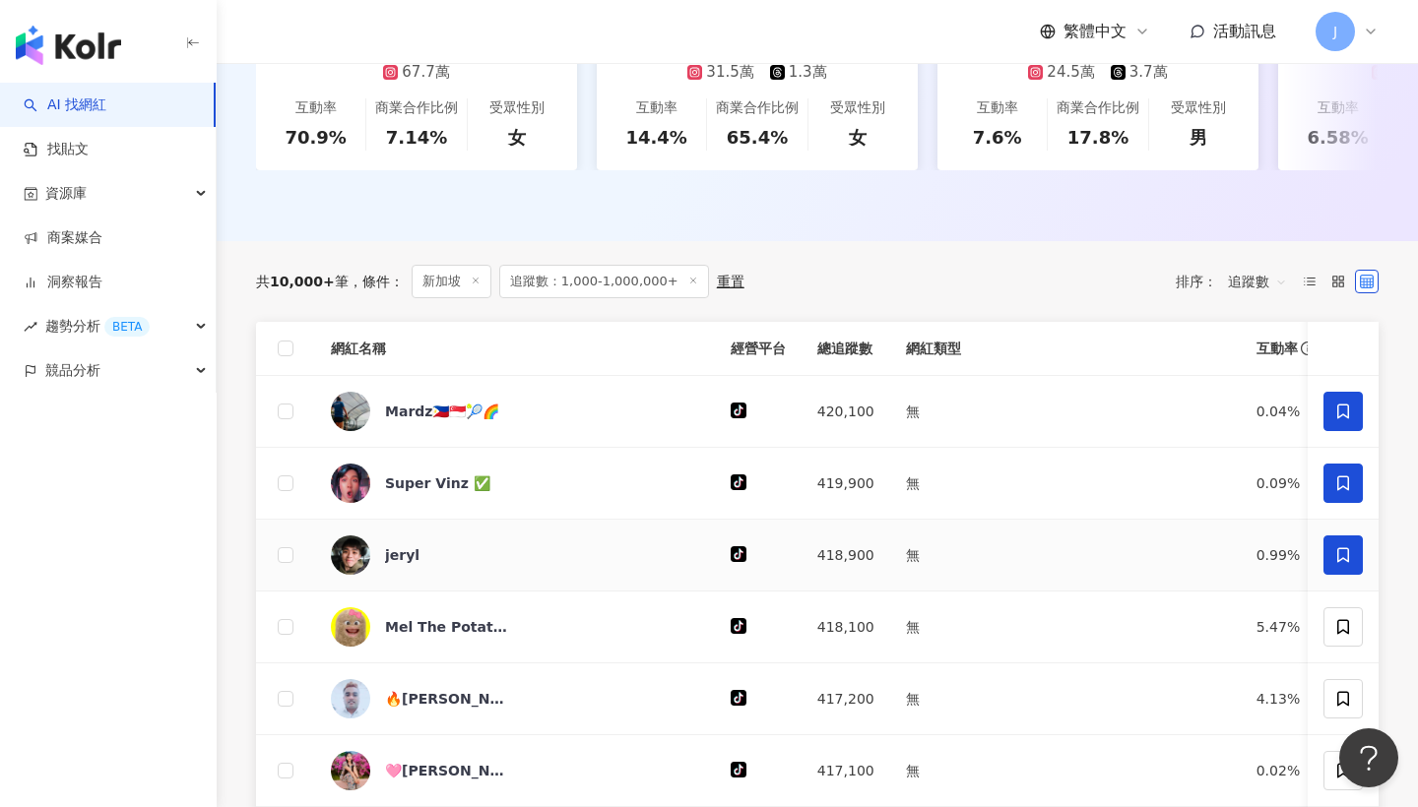
click at [1337, 562] on icon at bounding box center [1343, 554] width 12 height 15
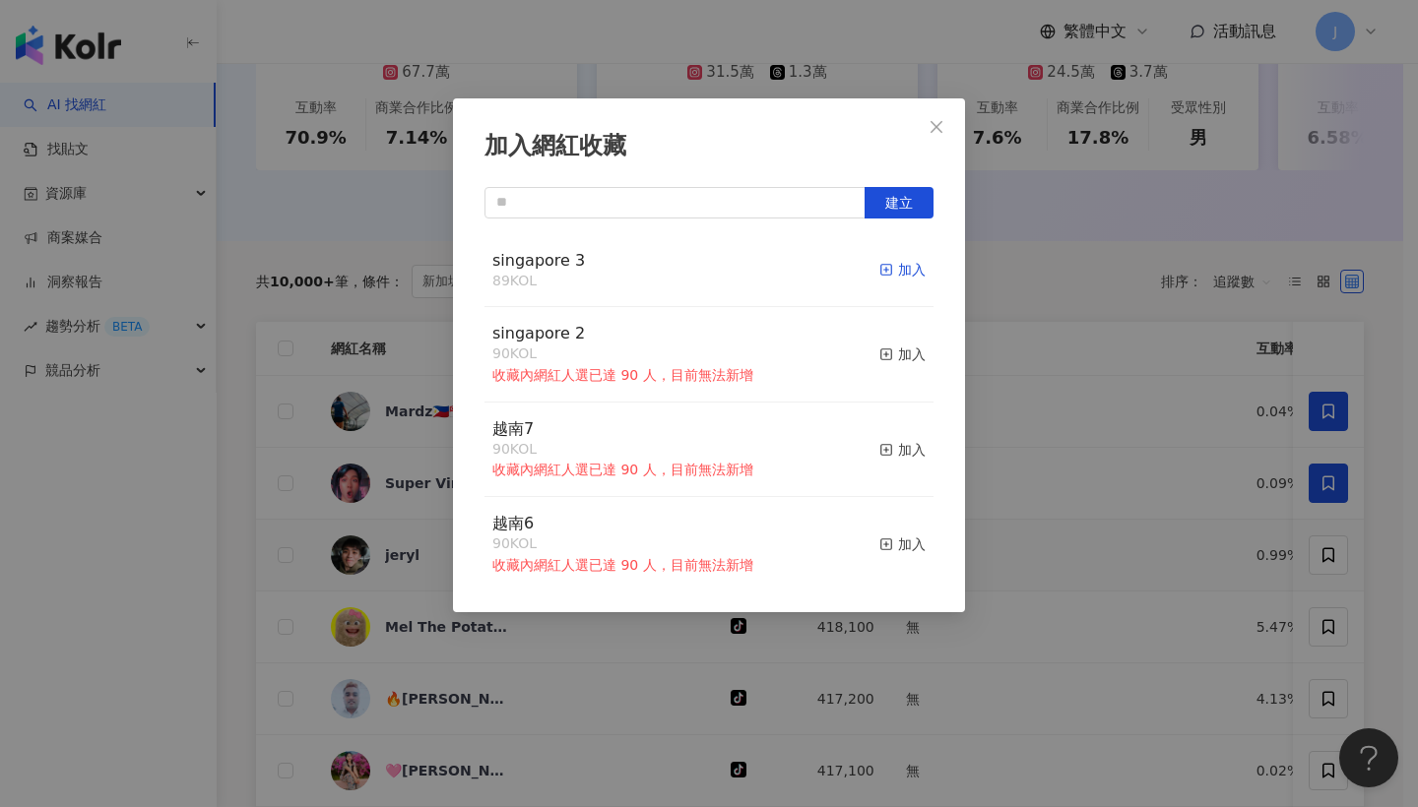
click at [893, 277] on div "加入" at bounding box center [902, 270] width 46 height 22
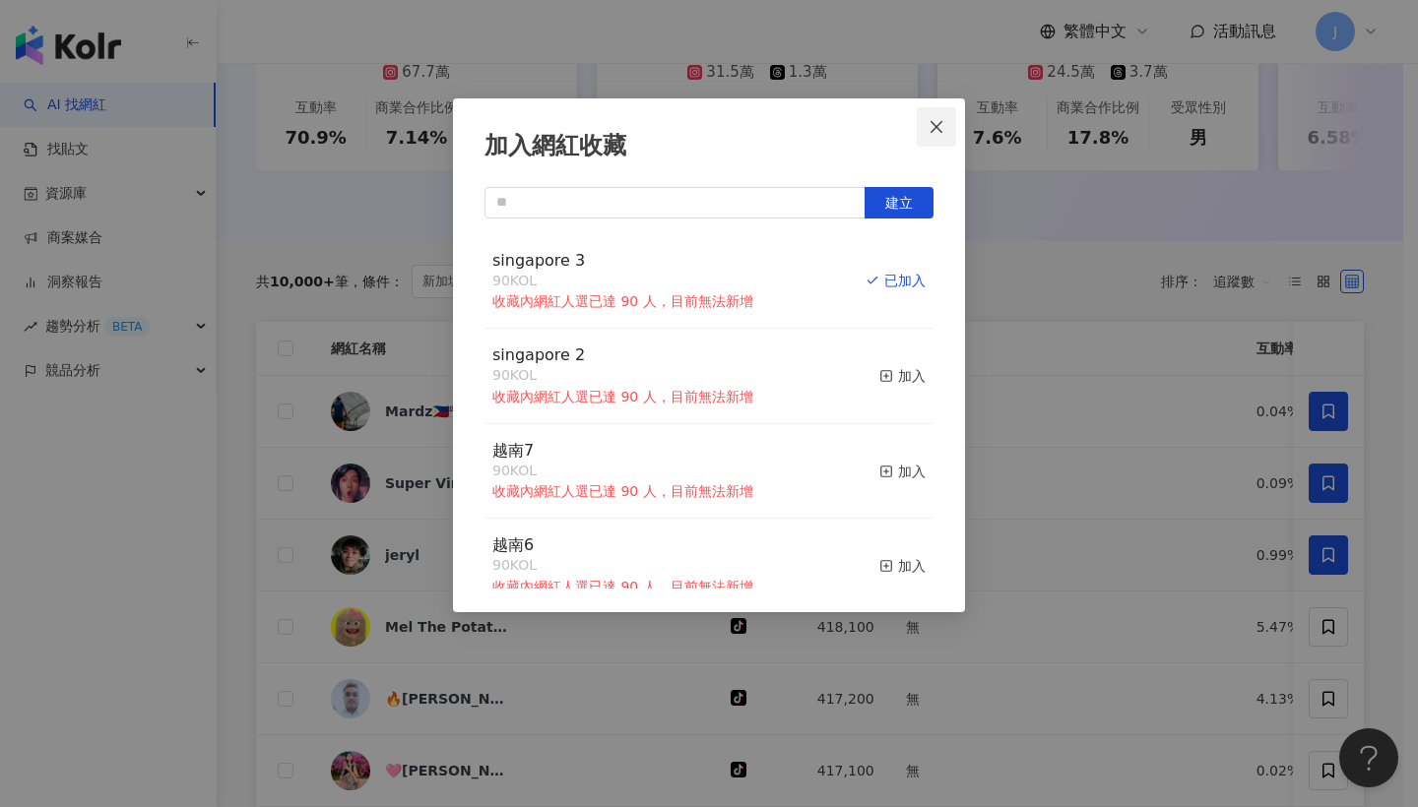
click at [949, 138] on button "Close" at bounding box center [936, 126] width 39 height 39
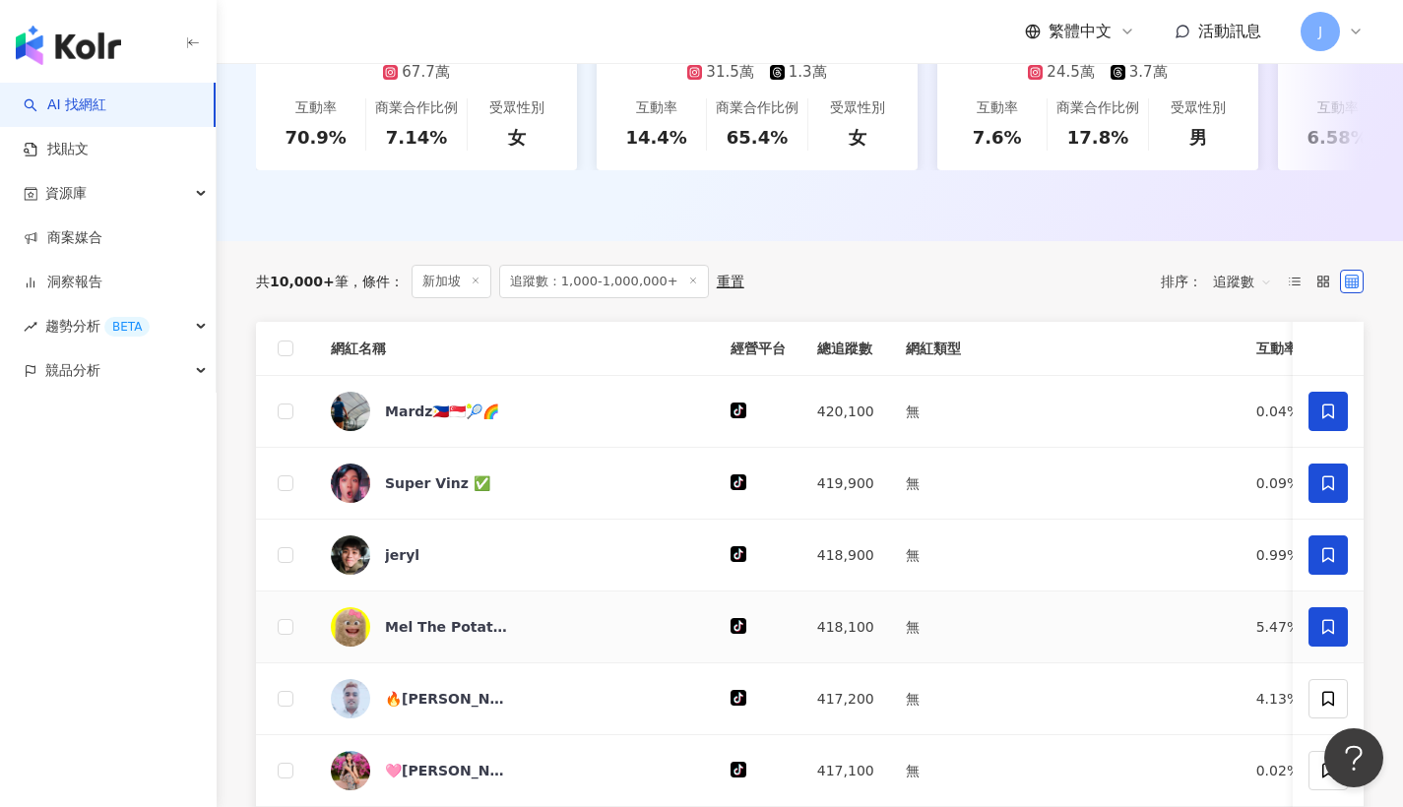
click at [1330, 634] on icon at bounding box center [1328, 626] width 12 height 15
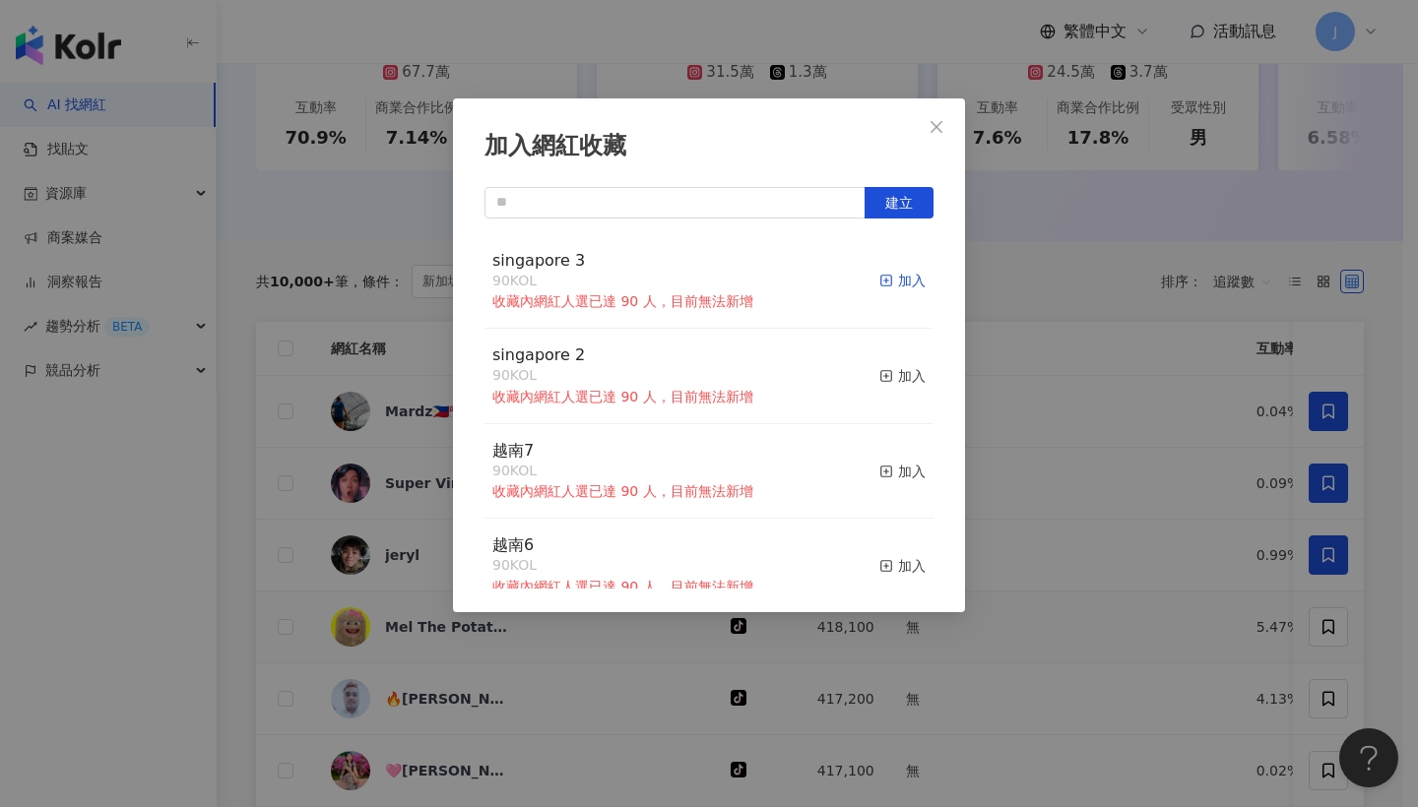
click at [907, 285] on div "加入" at bounding box center [902, 281] width 46 height 22
click at [905, 280] on div "加入" at bounding box center [902, 281] width 46 height 22
click at [902, 277] on div "加入" at bounding box center [902, 281] width 46 height 22
click at [925, 122] on span "Close" at bounding box center [936, 127] width 39 height 16
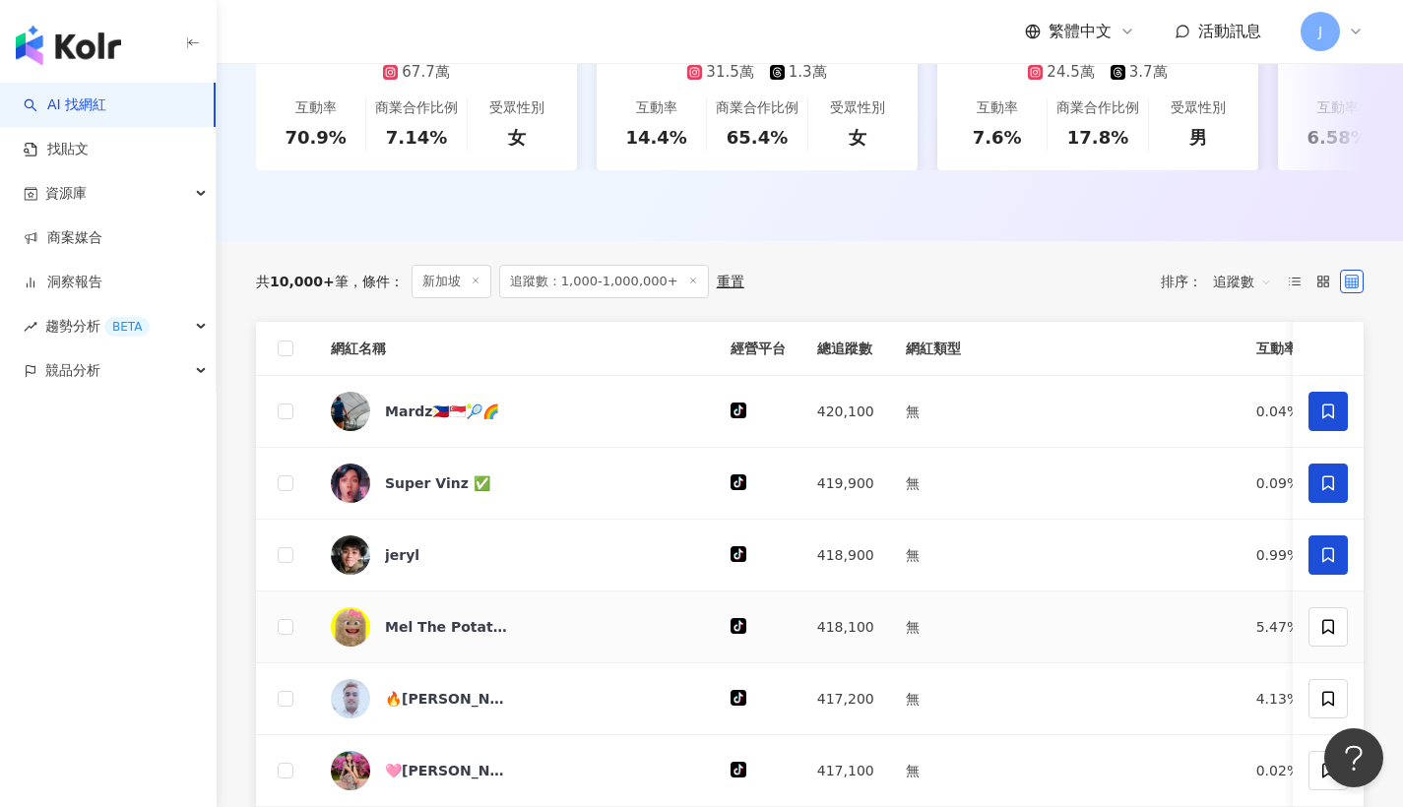
scroll to position [644, 0]
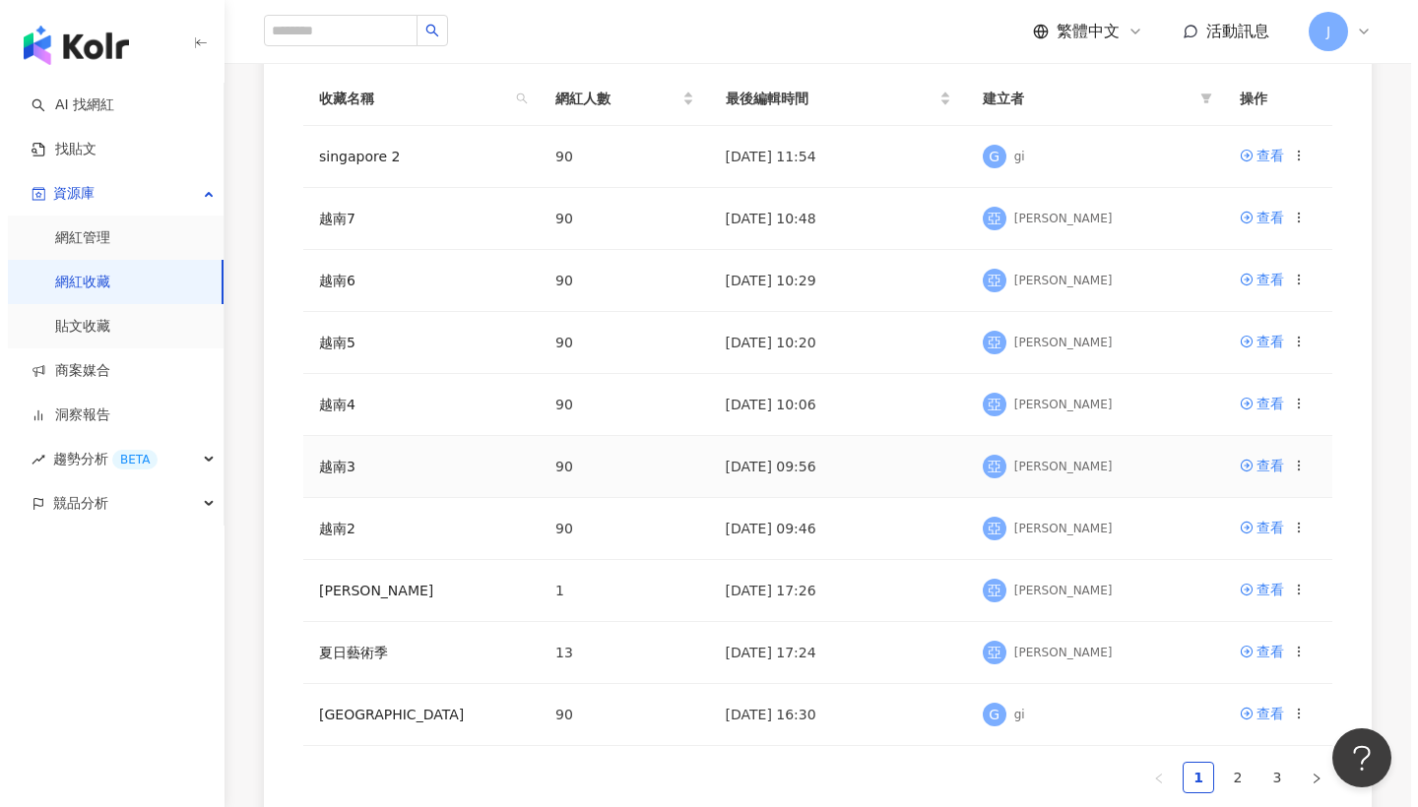
scroll to position [268, 0]
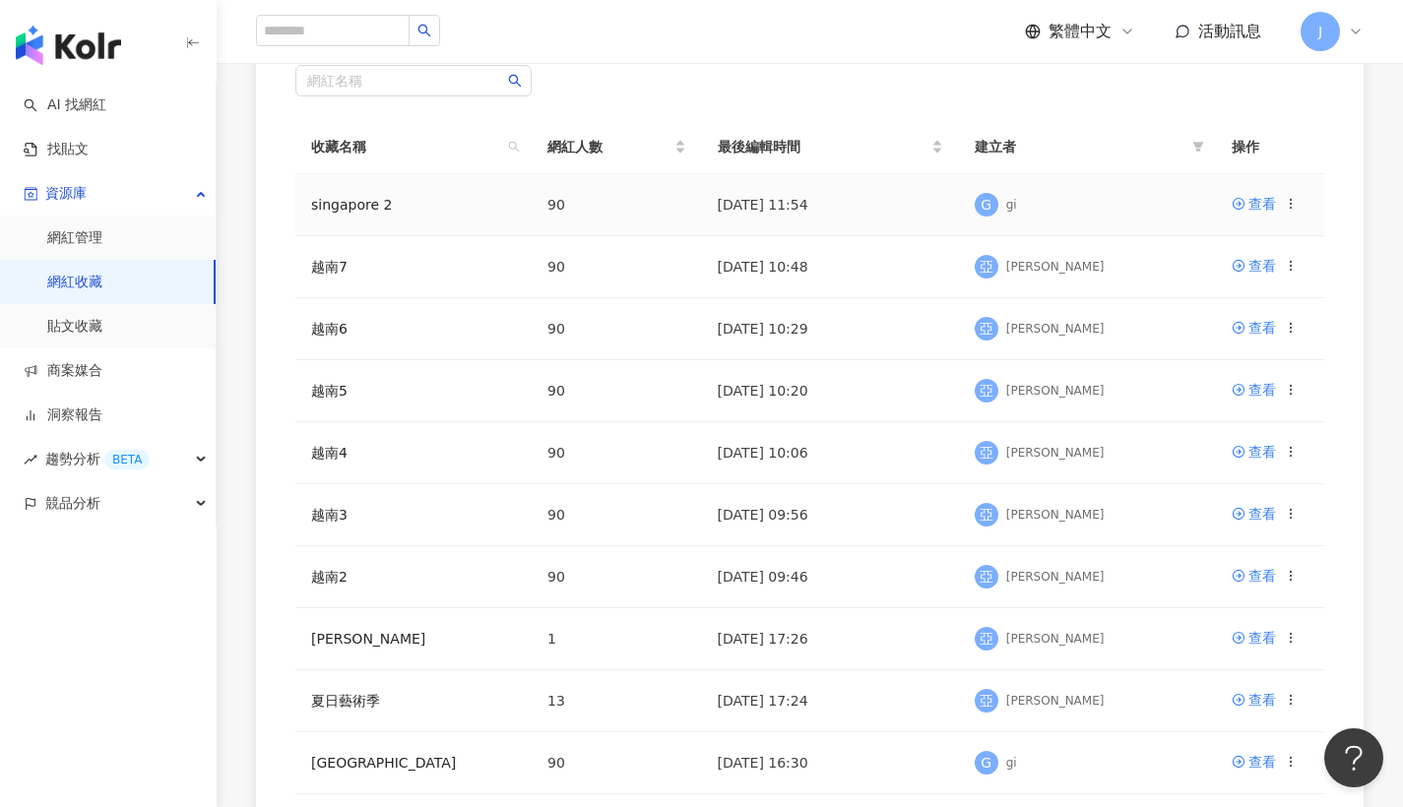
click at [1294, 209] on icon at bounding box center [1291, 204] width 14 height 14
click at [1263, 278] on div "匯出收藏" at bounding box center [1241, 283] width 83 height 22
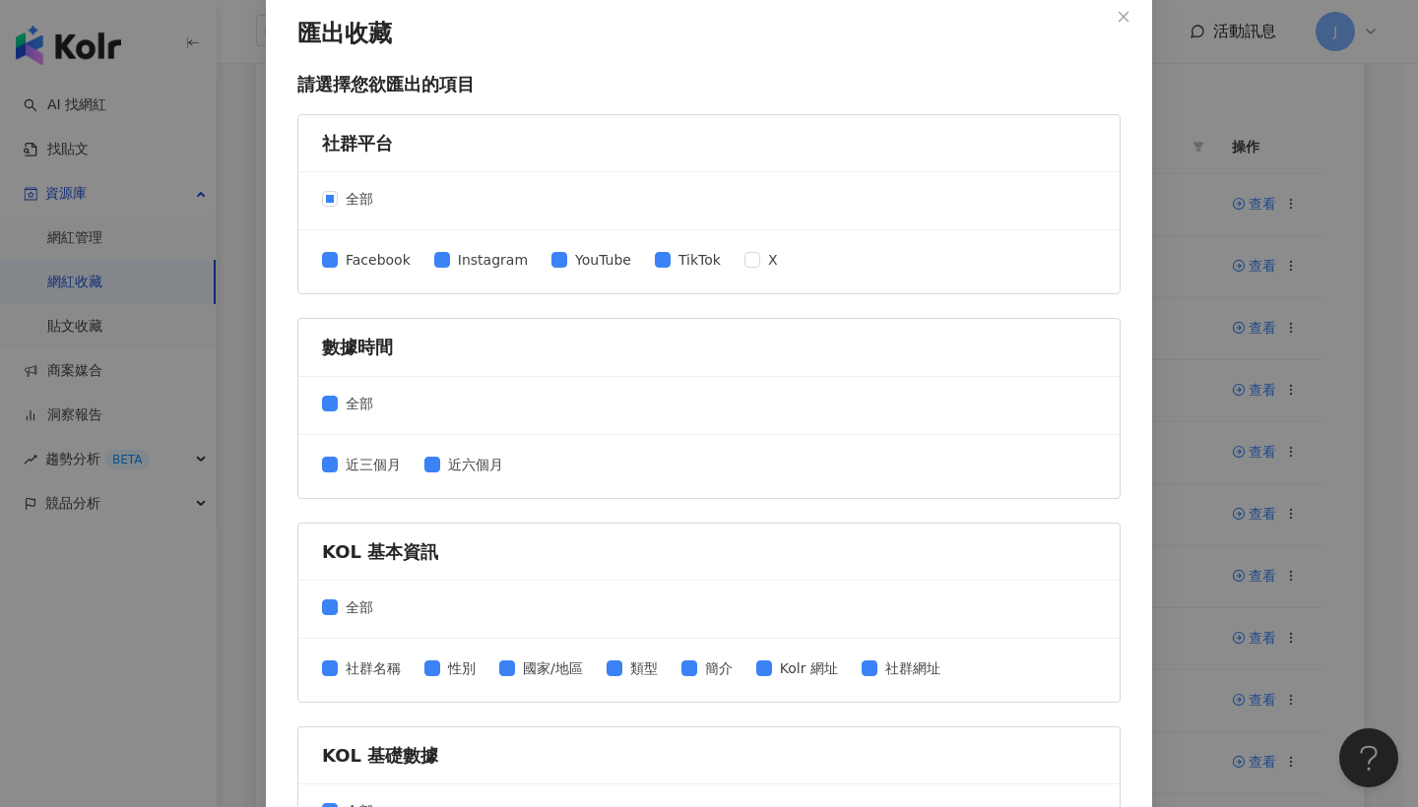
scroll to position [344, 0]
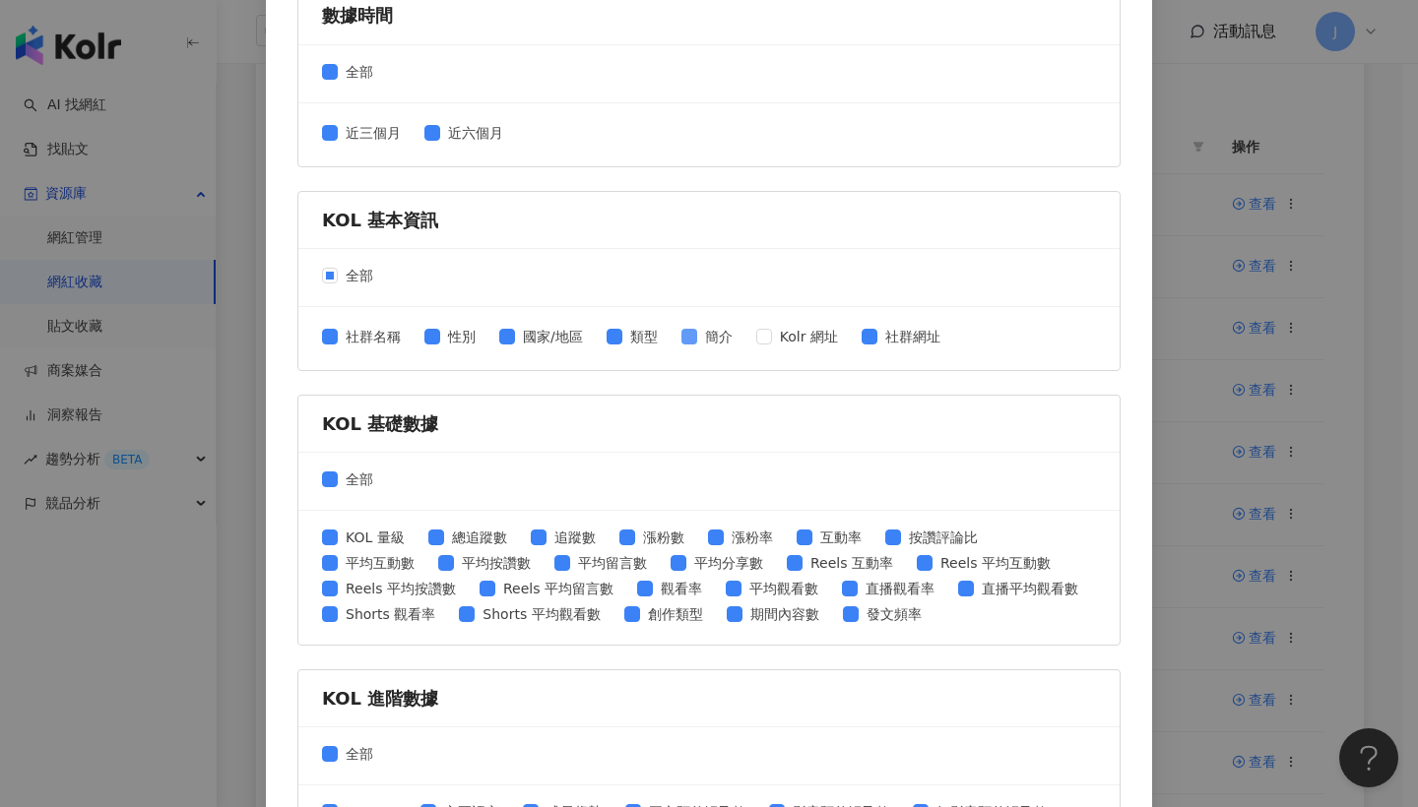
click at [697, 338] on span "簡介" at bounding box center [718, 337] width 43 height 22
click at [548, 342] on span "國家/地區" at bounding box center [553, 337] width 76 height 22
click at [549, 337] on span "國家/地區" at bounding box center [553, 337] width 76 height 22
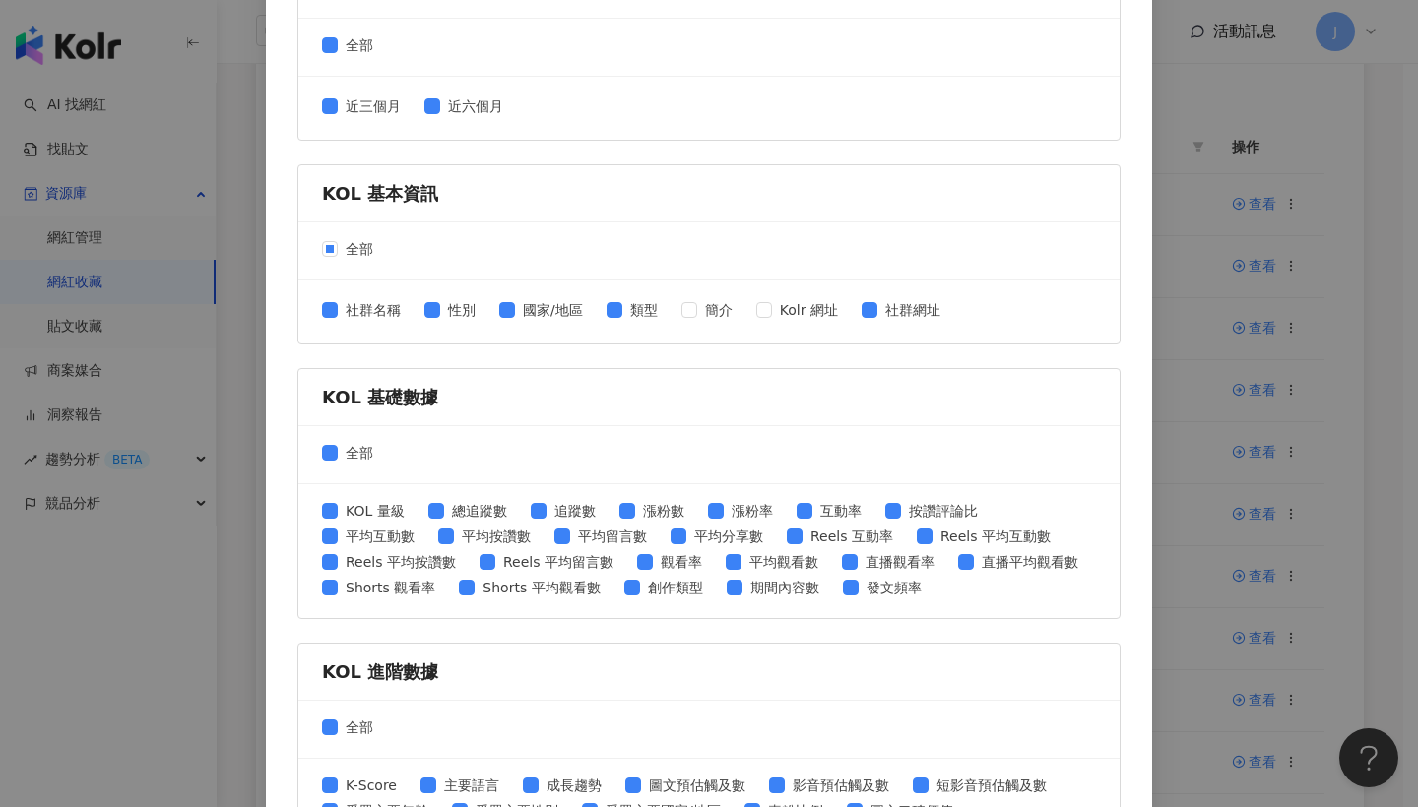
scroll to position [379, 0]
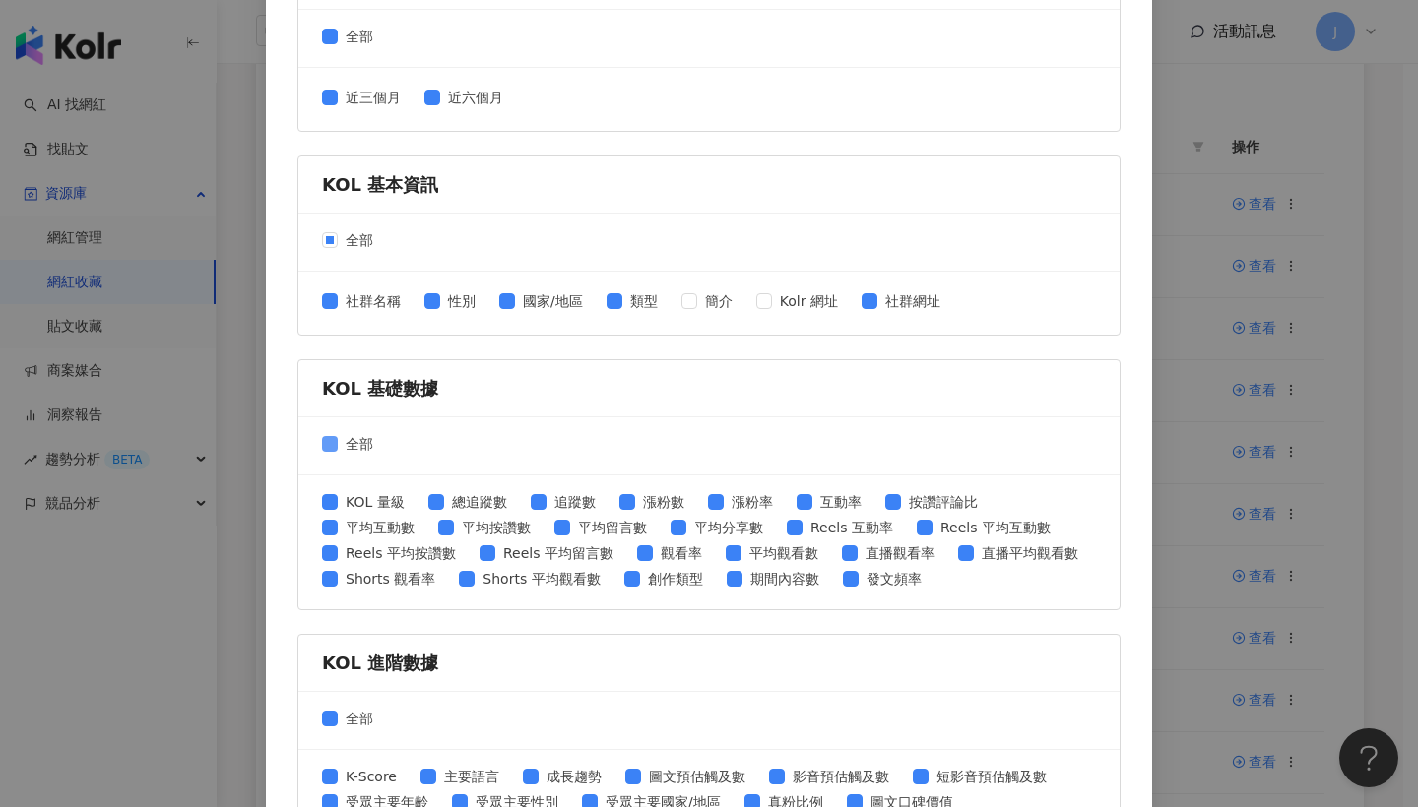
click at [338, 434] on span "全部" at bounding box center [359, 444] width 43 height 22
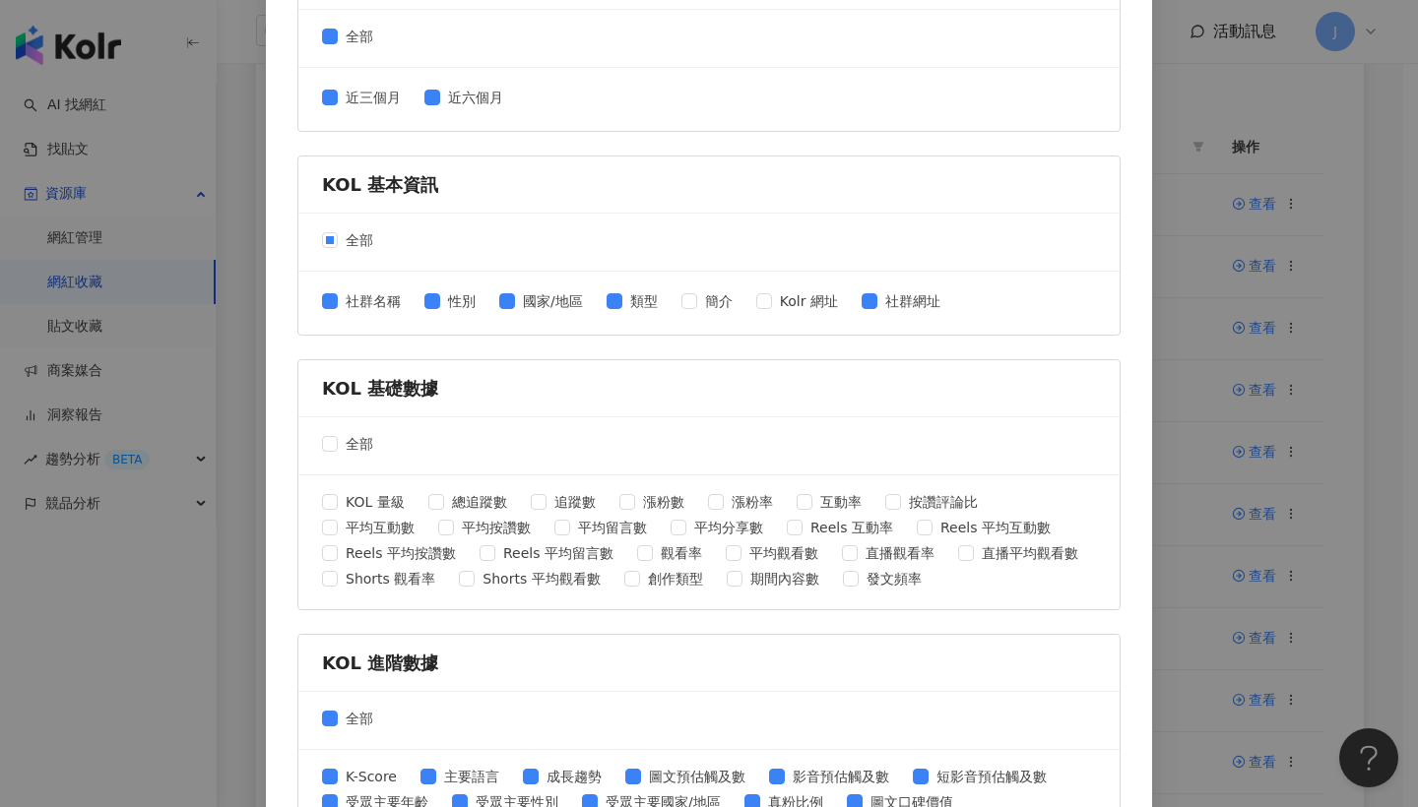
scroll to position [670, 0]
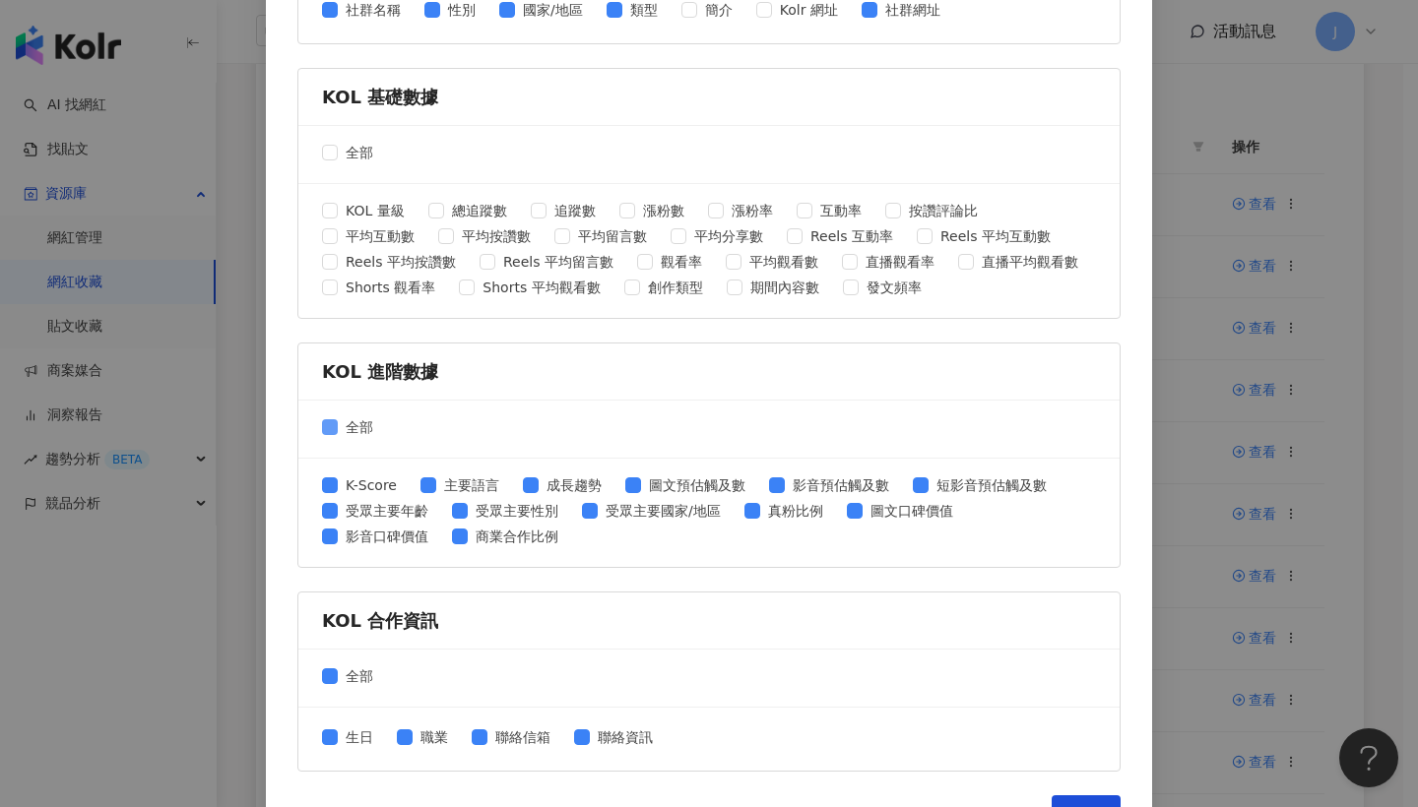
click at [347, 424] on span "全部" at bounding box center [359, 427] width 43 height 22
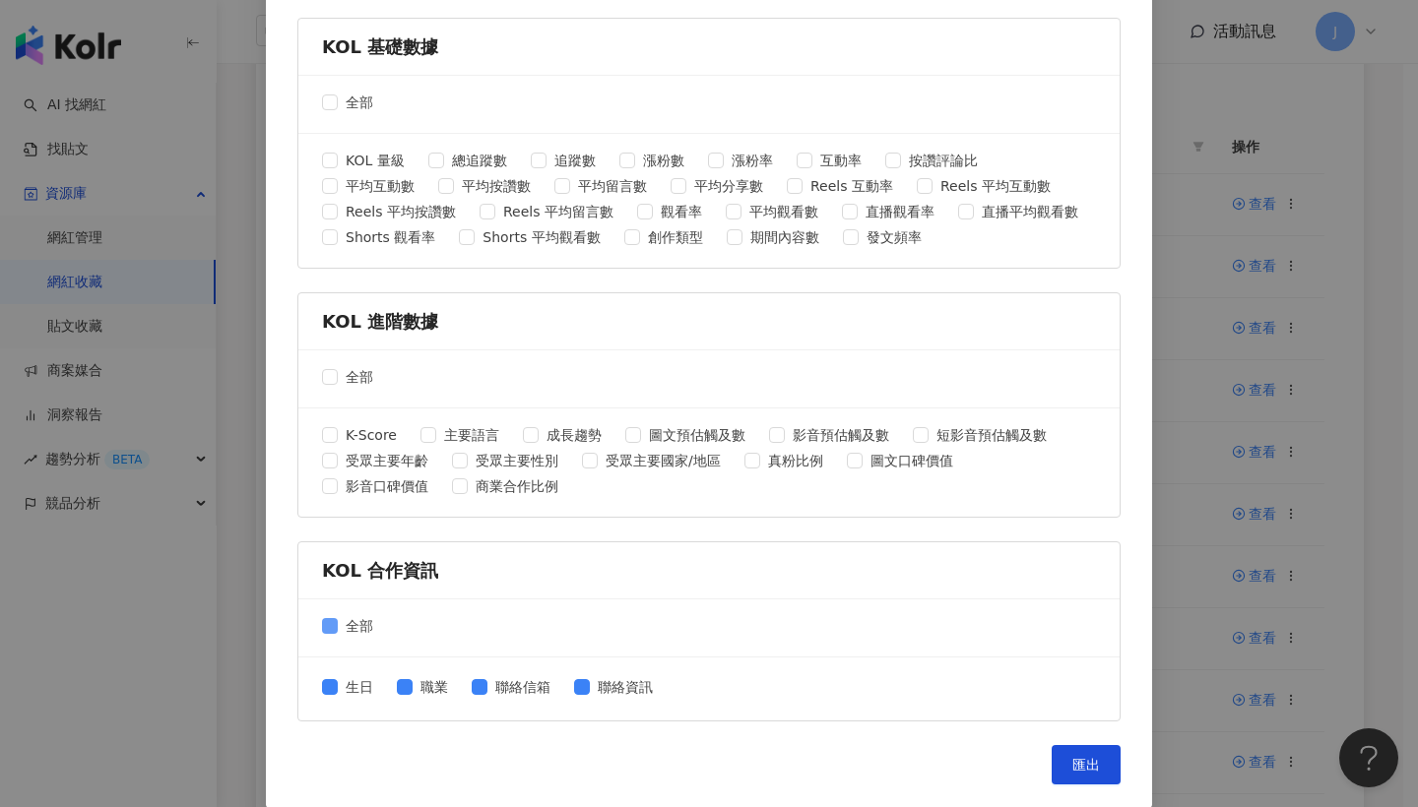
click at [338, 632] on span "全部" at bounding box center [359, 626] width 43 height 22
click at [1106, 778] on button "匯出" at bounding box center [1085, 764] width 69 height 39
